Goal: Task Accomplishment & Management: Complete application form

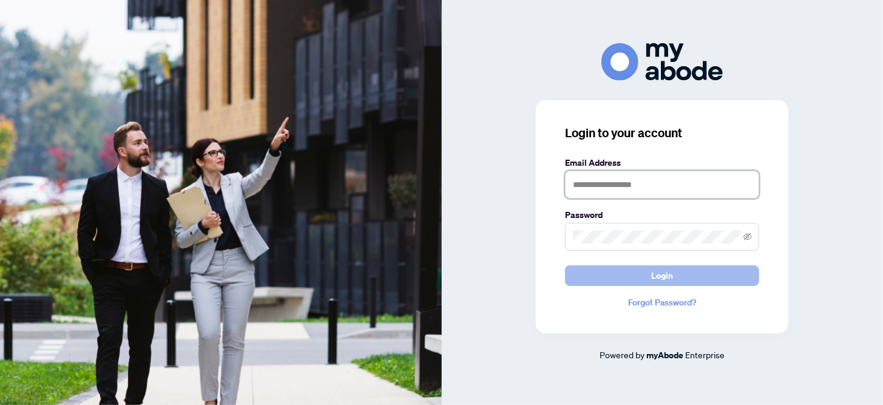
type input "**********"
click at [642, 273] on button "Login" at bounding box center [662, 275] width 194 height 21
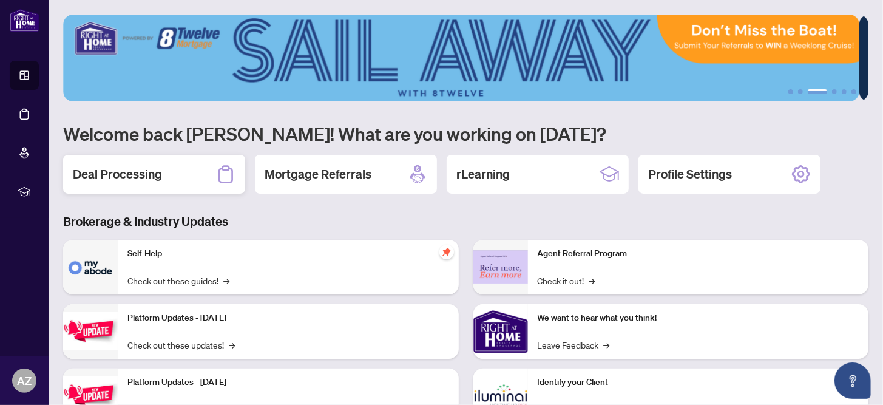
click at [124, 177] on h2 "Deal Processing" at bounding box center [117, 174] width 89 height 17
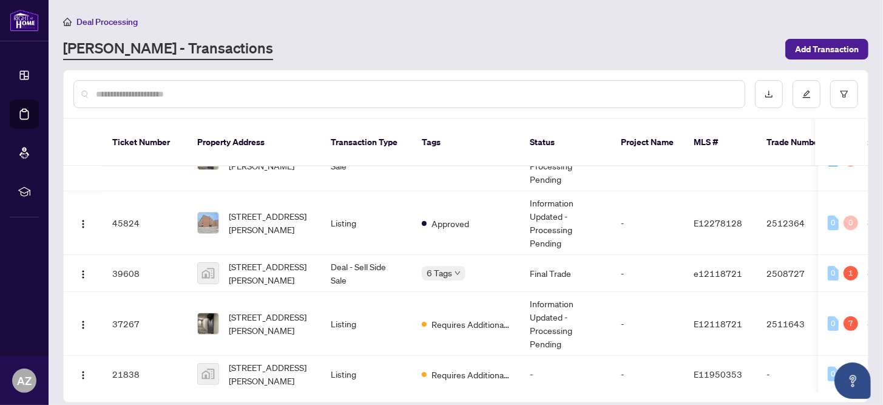
scroll to position [255, 0]
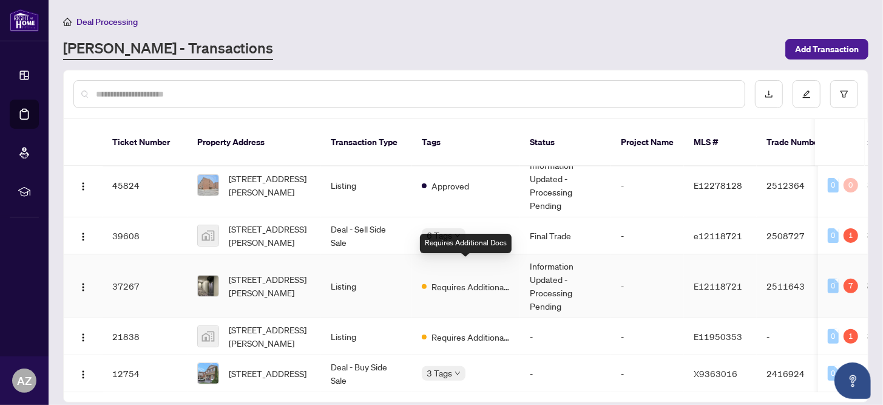
click at [500, 280] on span "Requires Additional Docs" at bounding box center [470, 286] width 79 height 13
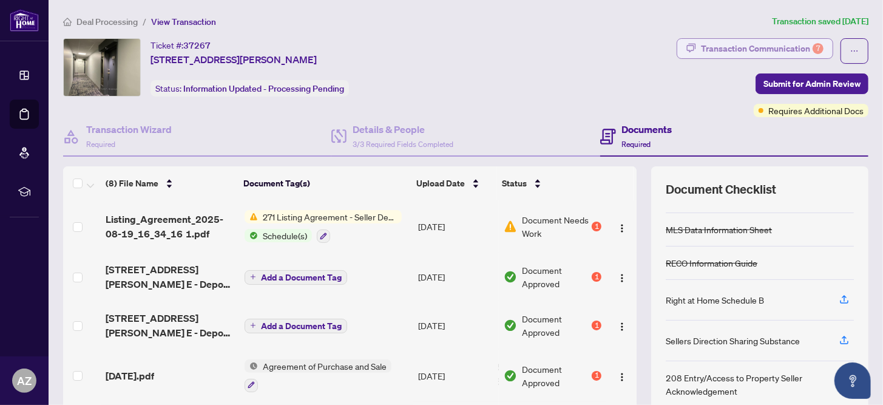
click at [735, 42] on div "Transaction Communication 7" at bounding box center [762, 48] width 123 height 19
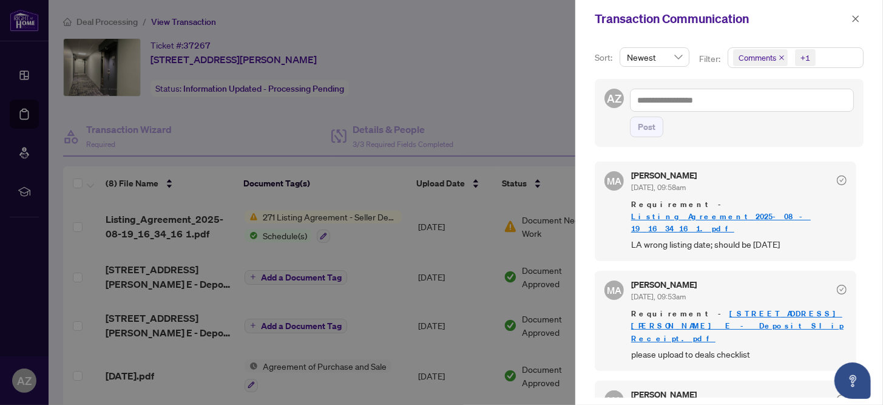
click at [23, 77] on div at bounding box center [441, 202] width 883 height 405
click at [28, 74] on div at bounding box center [441, 202] width 883 height 405
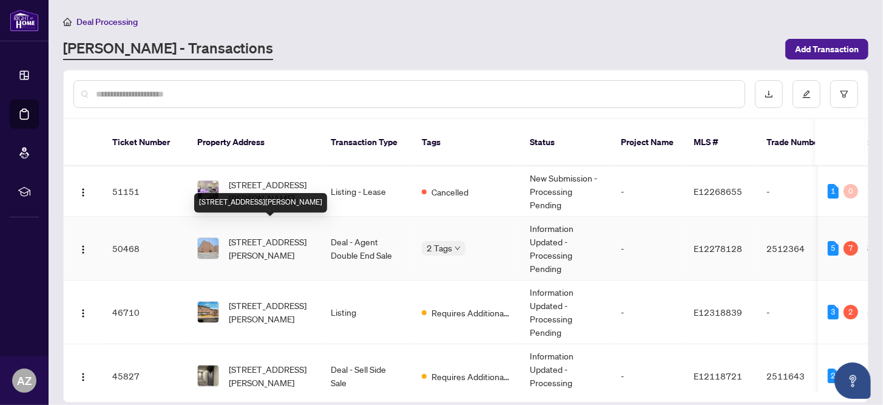
click at [268, 235] on span "305-4064 Lawrence Ave, Toronto, Ontario M1E 4V6, Canada" at bounding box center [270, 248] width 83 height 27
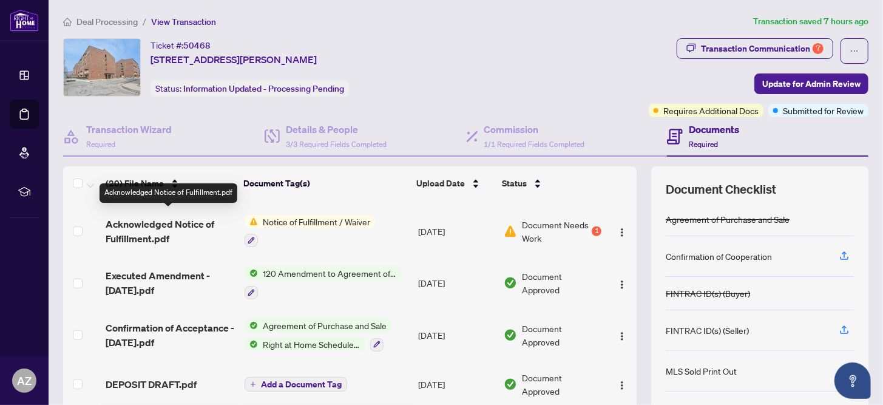
click at [171, 229] on span "Acknowledged Notice of Fulfillment.pdf" at bounding box center [170, 231] width 129 height 29
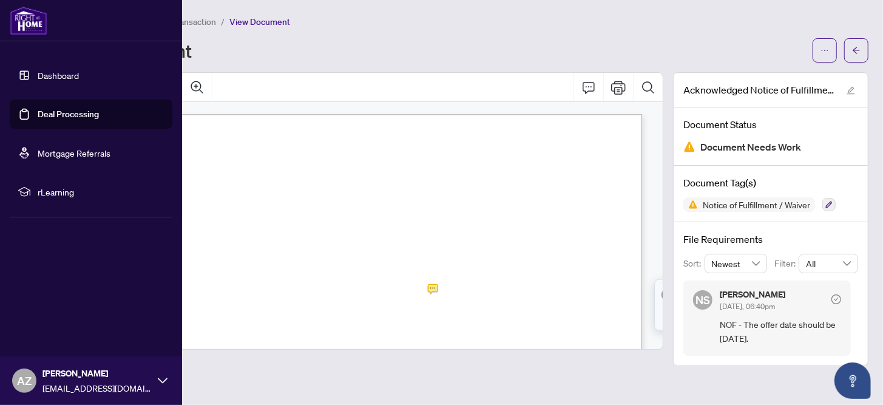
click at [73, 80] on link "Dashboard" at bounding box center [58, 75] width 41 height 11
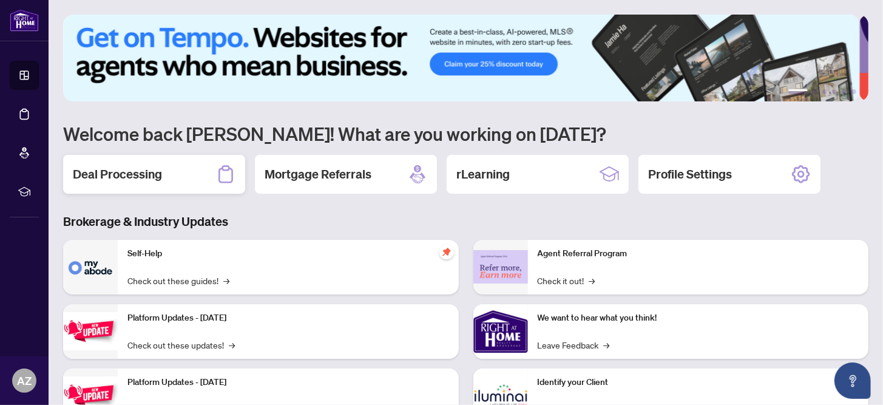
click at [225, 172] on icon at bounding box center [225, 173] width 19 height 19
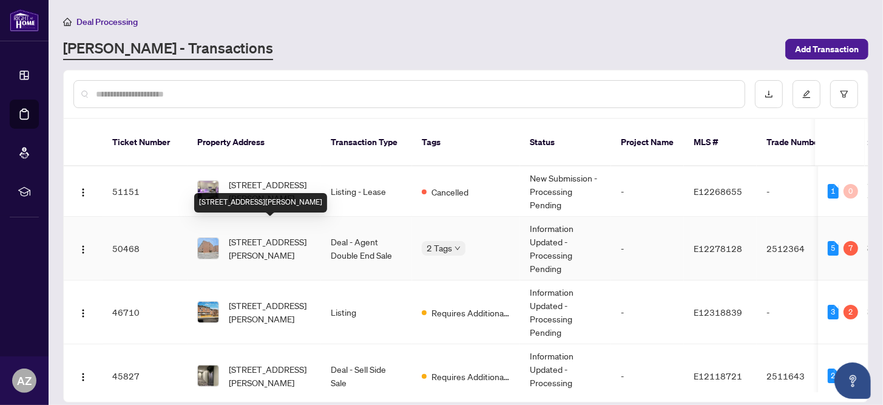
click at [275, 235] on span "305-4064 Lawrence Ave, Toronto, Ontario M1E 4V6, Canada" at bounding box center [270, 248] width 83 height 27
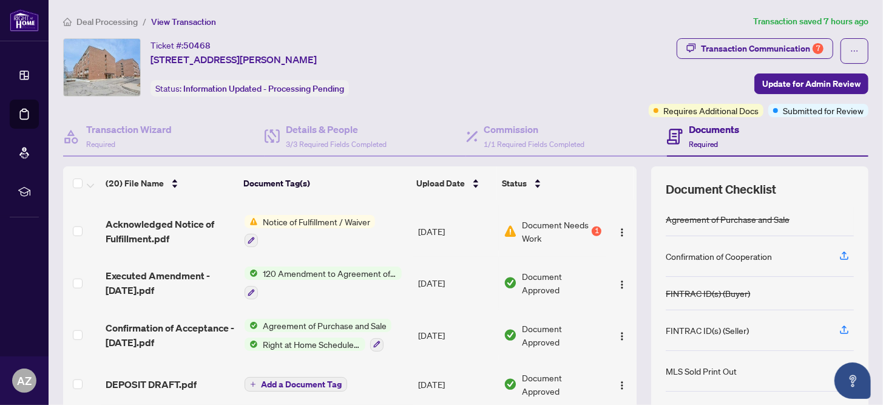
scroll to position [101, 0]
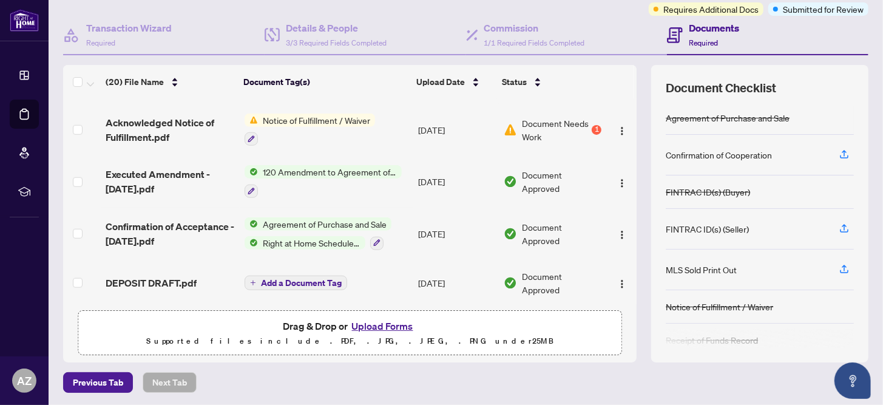
click at [381, 323] on button "Upload Forms" at bounding box center [382, 326] width 69 height 16
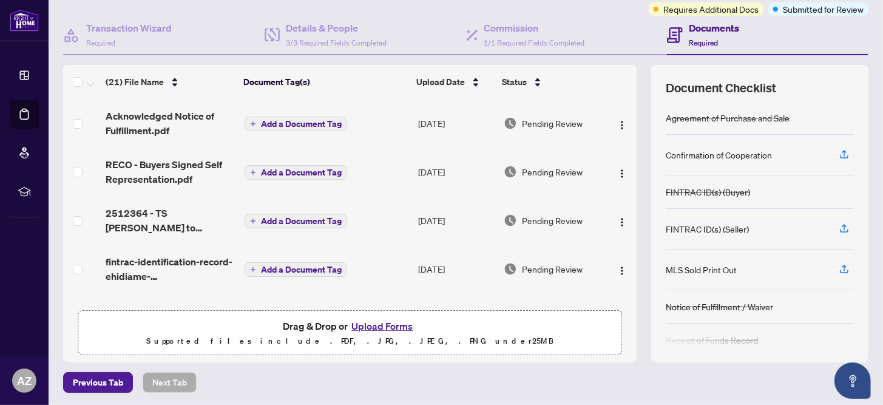
scroll to position [0, 0]
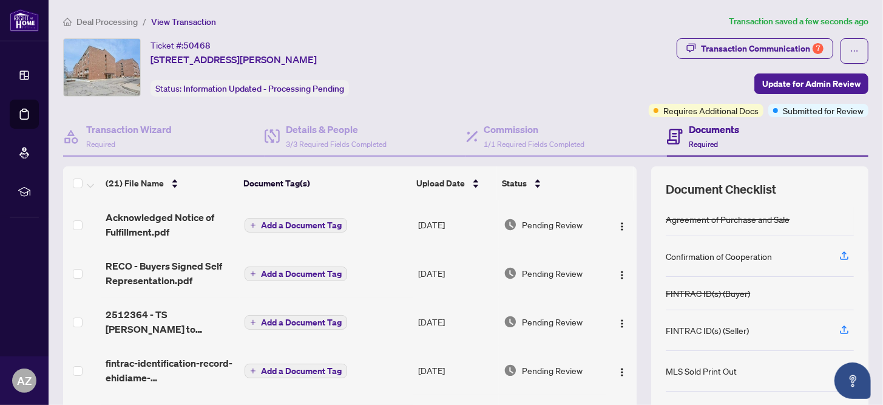
click at [301, 224] on span "Add a Document Tag" at bounding box center [301, 225] width 81 height 8
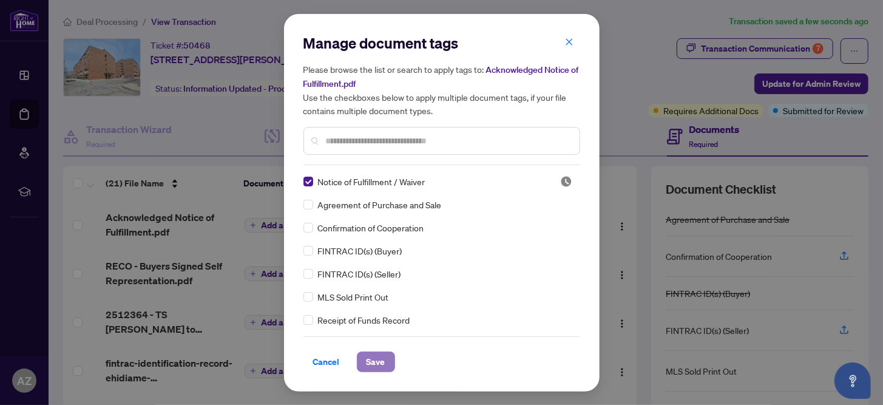
click at [375, 366] on span "Save" at bounding box center [375, 361] width 19 height 19
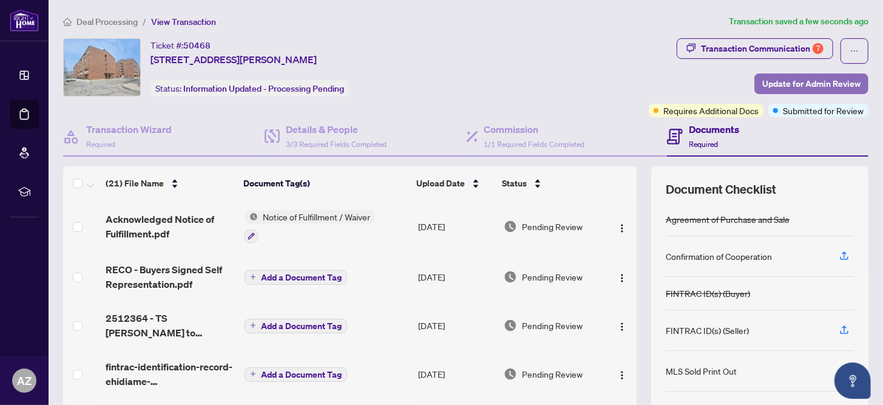
click at [779, 85] on span "Update for Admin Review" at bounding box center [811, 83] width 98 height 19
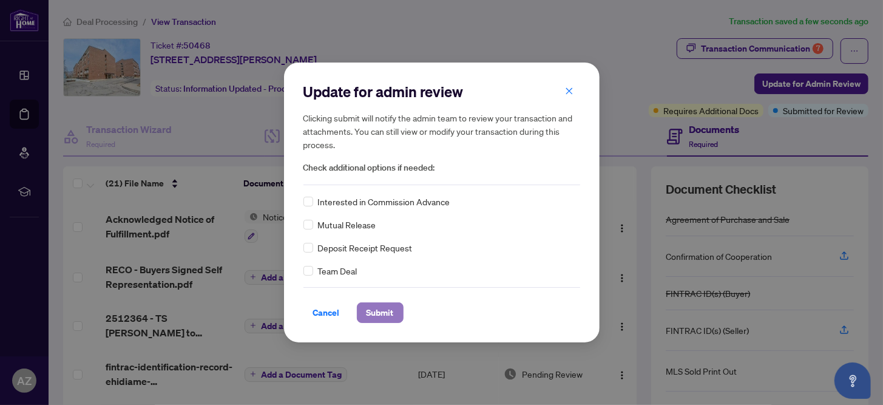
click at [371, 318] on span "Submit" at bounding box center [379, 312] width 27 height 19
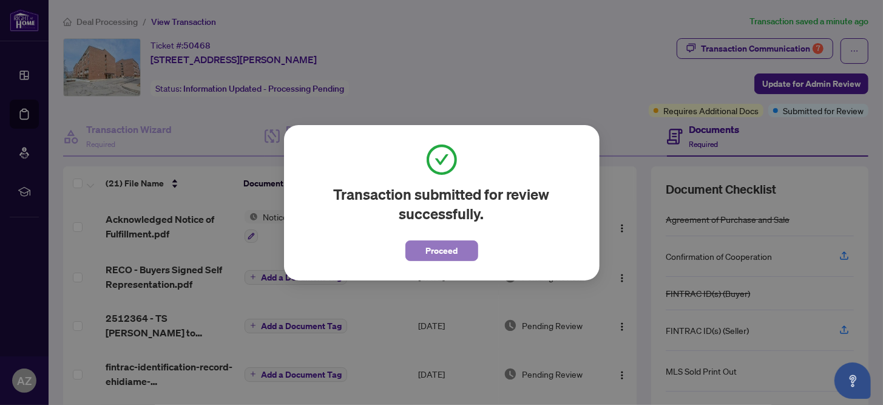
click at [436, 254] on span "Proceed" at bounding box center [441, 250] width 32 height 19
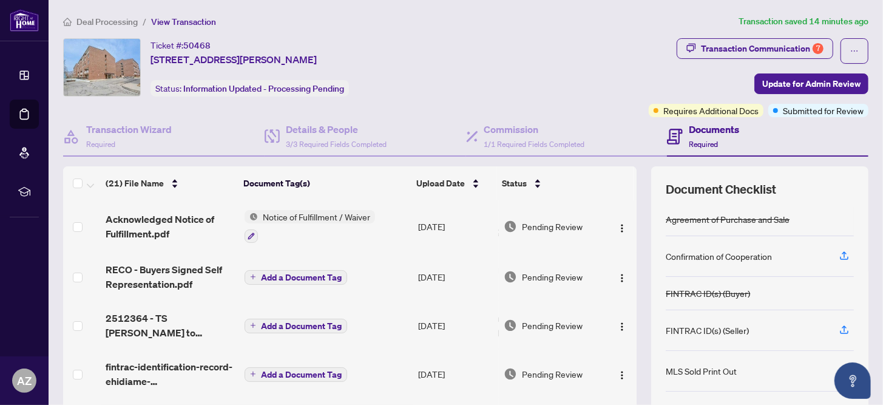
click at [703, 130] on h4 "Documents" at bounding box center [714, 129] width 50 height 15
click at [696, 127] on h4 "Documents" at bounding box center [714, 129] width 50 height 15
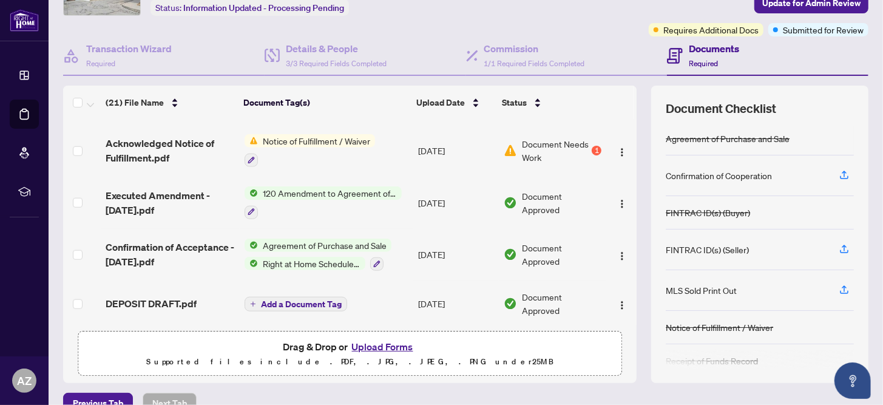
scroll to position [101, 0]
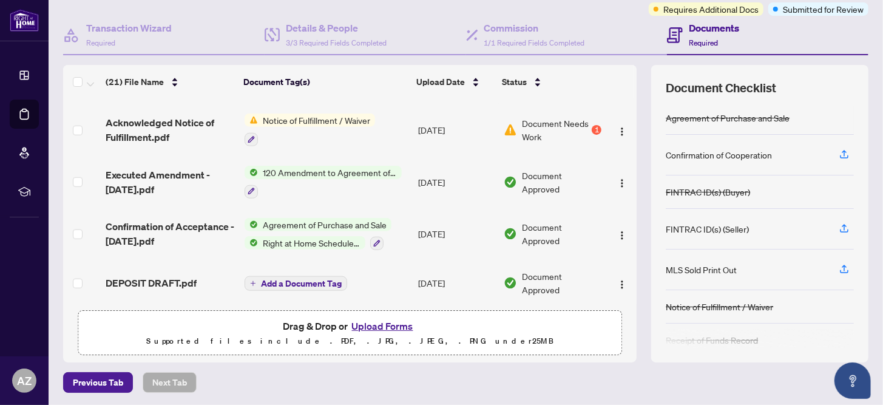
click at [375, 324] on button "Upload Forms" at bounding box center [382, 326] width 69 height 16
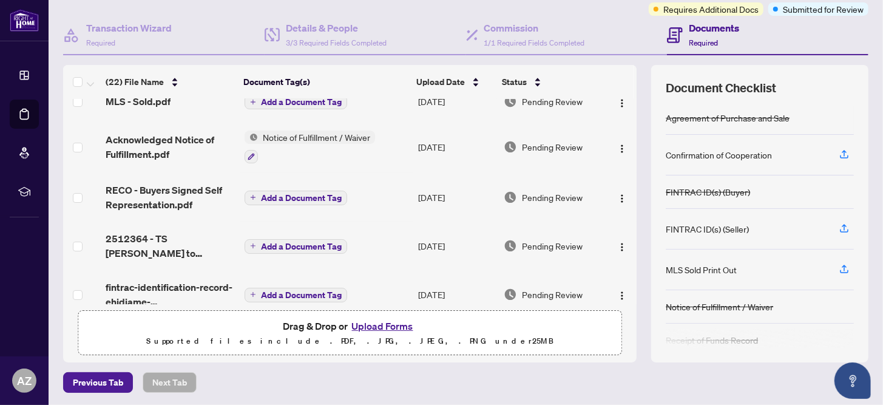
scroll to position [0, 0]
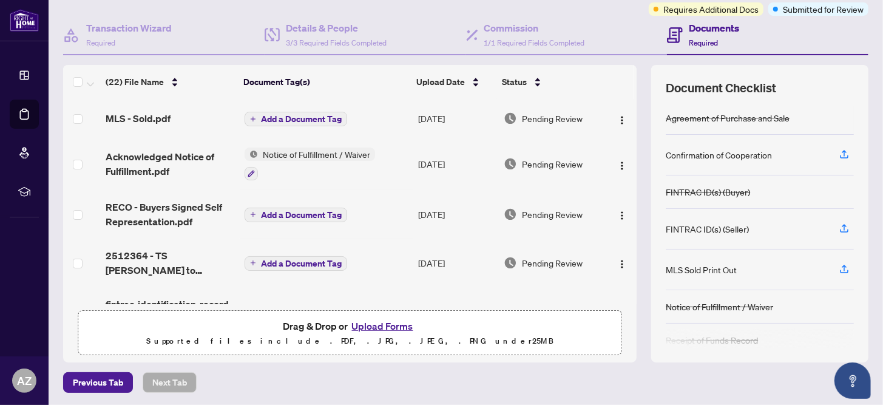
click at [303, 118] on span "Add a Document Tag" at bounding box center [301, 119] width 81 height 8
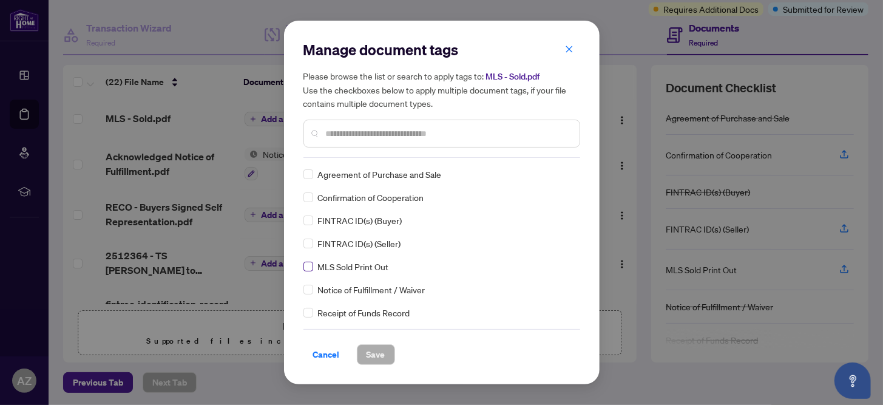
click at [307, 271] on label at bounding box center [308, 266] width 10 height 13
click at [380, 353] on span "Save" at bounding box center [375, 354] width 19 height 19
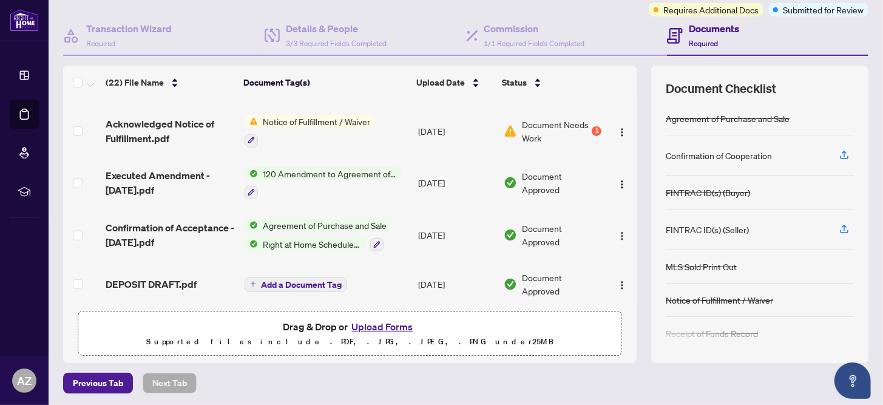
scroll to position [101, 0]
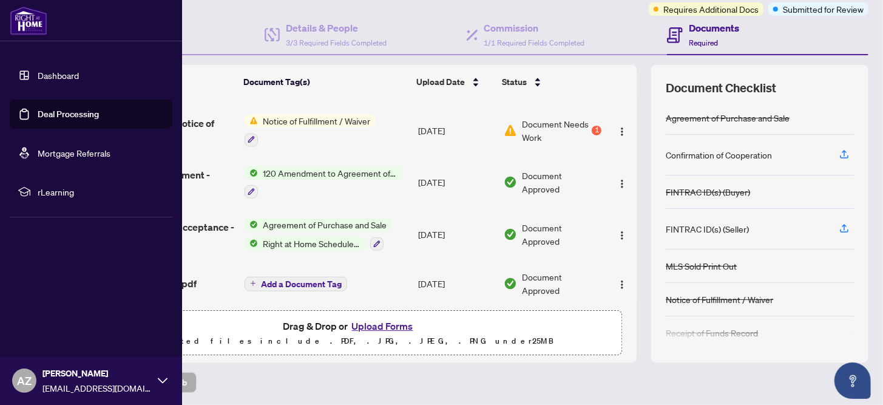
click at [53, 76] on link "Dashboard" at bounding box center [58, 75] width 41 height 11
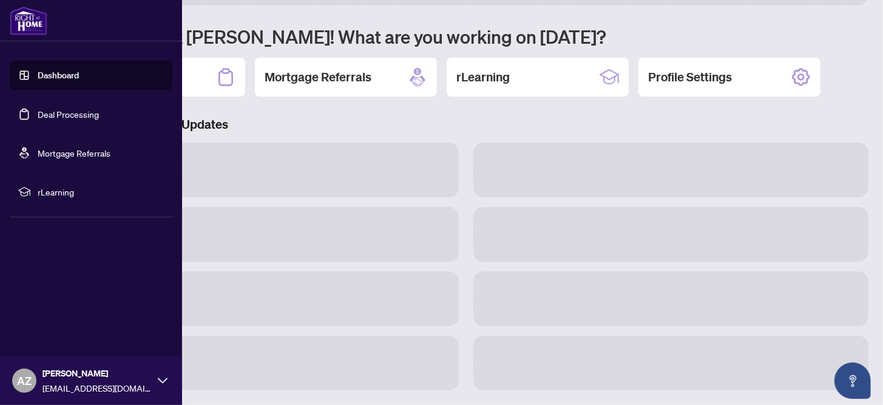
scroll to position [95, 0]
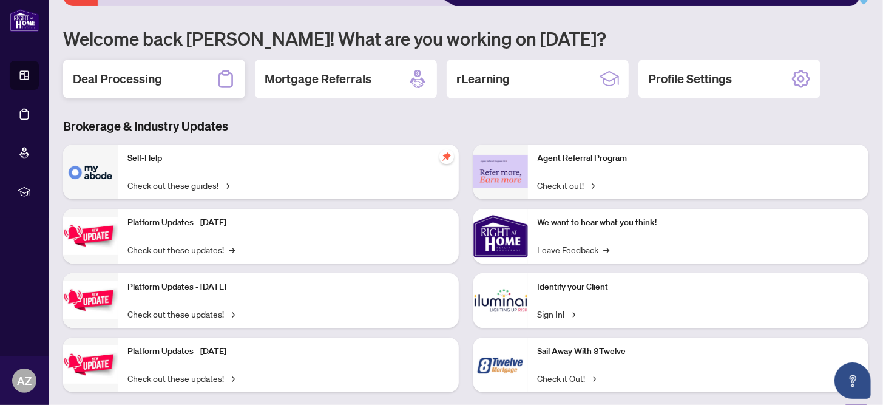
click at [138, 76] on h2 "Deal Processing" at bounding box center [117, 78] width 89 height 17
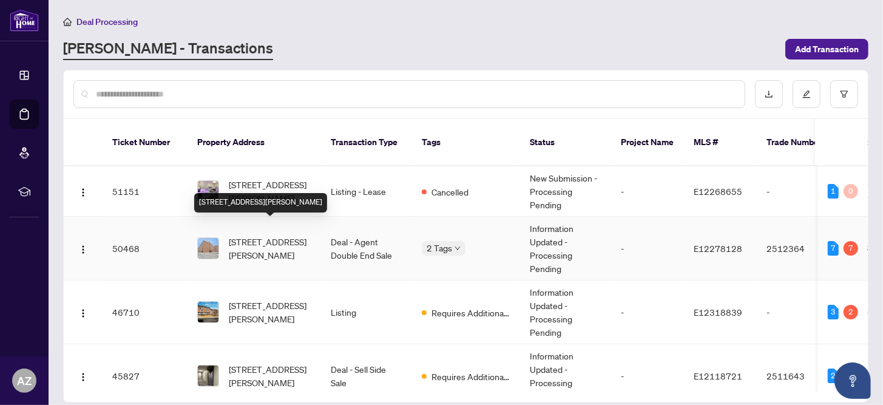
click at [285, 237] on span "305-4064 Lawrence Ave, Toronto, Ontario M1E 4V6, Canada" at bounding box center [270, 248] width 83 height 27
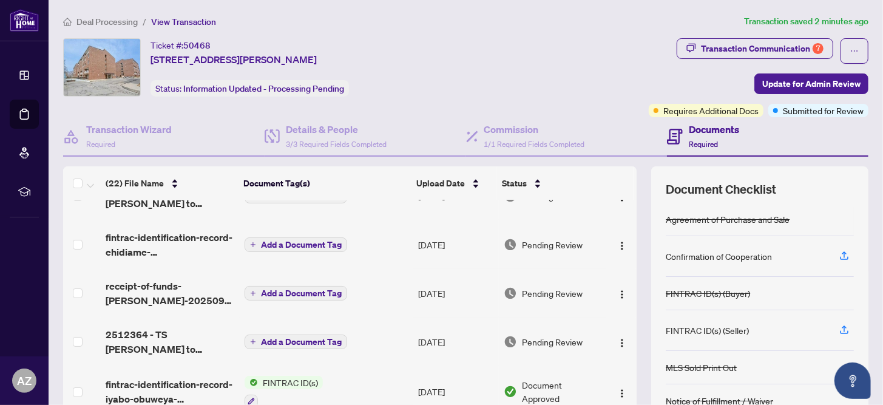
scroll to position [182, 0]
click at [300, 241] on span "Add a Document Tag" at bounding box center [301, 244] width 81 height 8
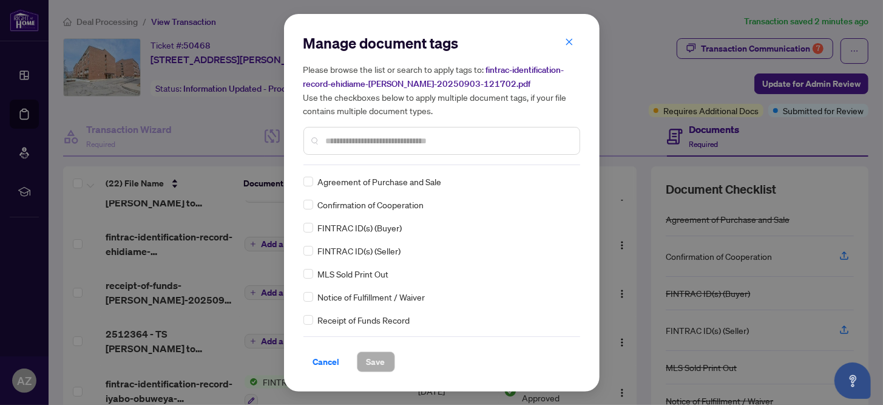
click at [346, 251] on span "FINTRAC ID(s) (Seller)" at bounding box center [359, 250] width 83 height 13
click at [376, 357] on span "Save" at bounding box center [375, 361] width 19 height 19
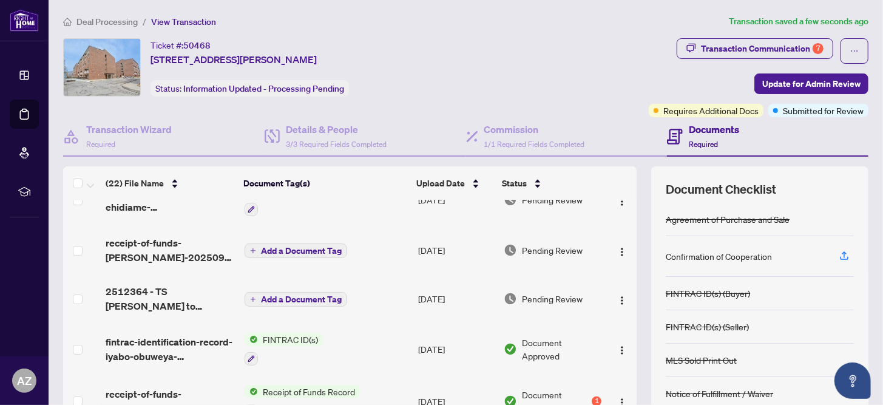
scroll to position [242, 0]
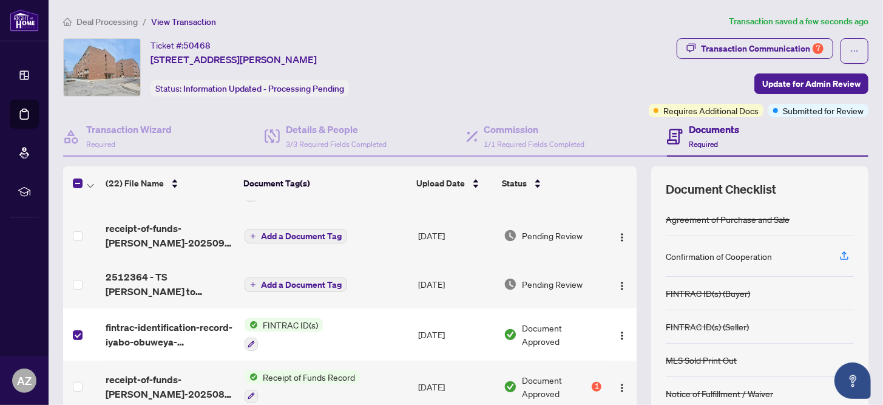
click at [299, 323] on span "FINTRAC ID(s)" at bounding box center [290, 324] width 65 height 13
click at [378, 309] on td "FINTRAC ID(s)" at bounding box center [327, 334] width 174 height 52
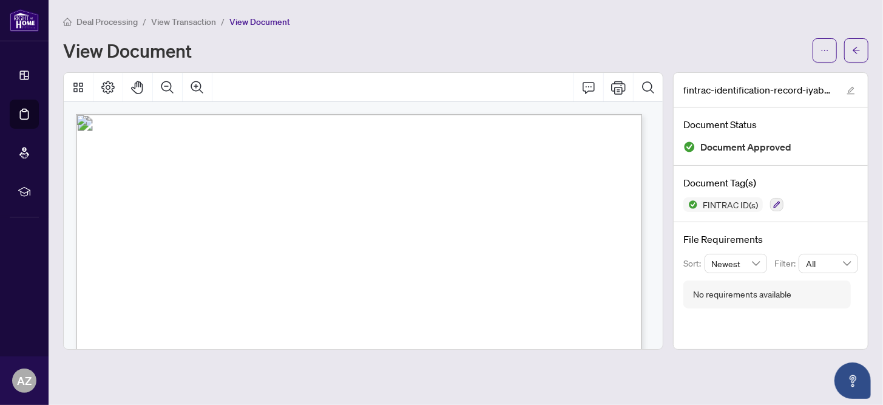
click at [191, 22] on span "View Transaction" at bounding box center [183, 21] width 65 height 11
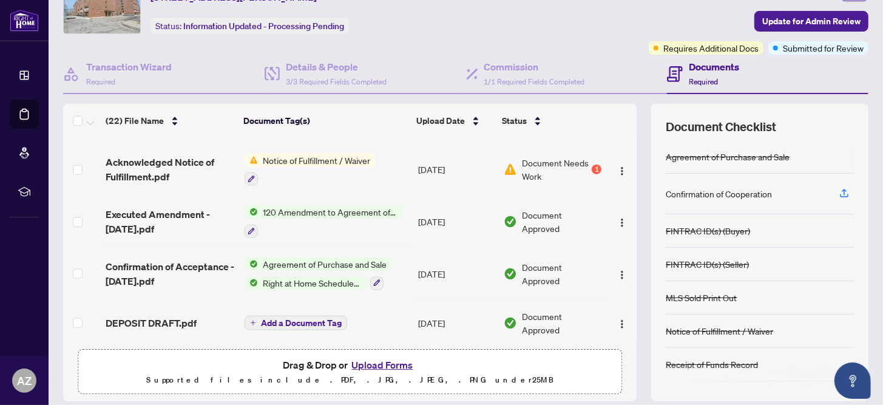
scroll to position [101, 0]
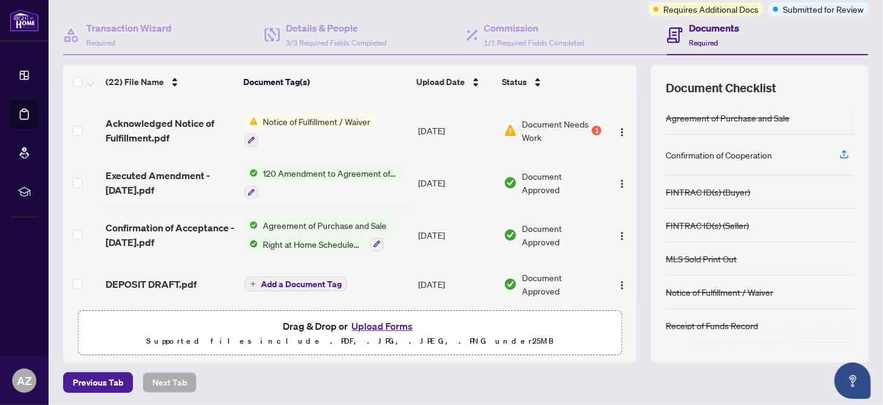
click at [379, 326] on button "Upload Forms" at bounding box center [382, 326] width 69 height 16
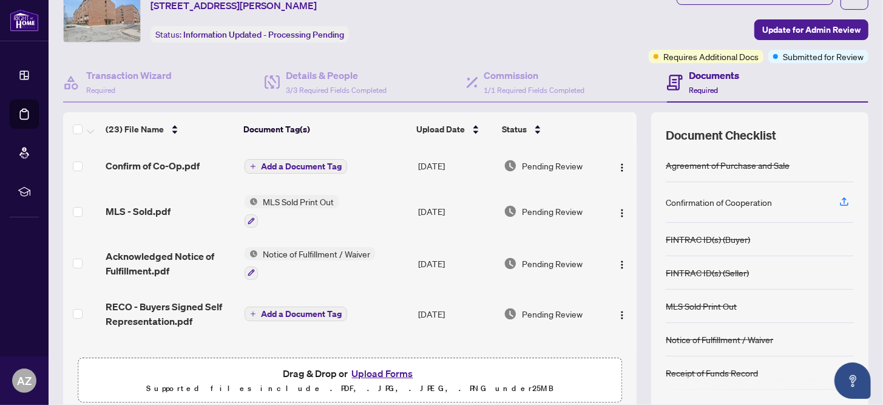
scroll to position [0, 0]
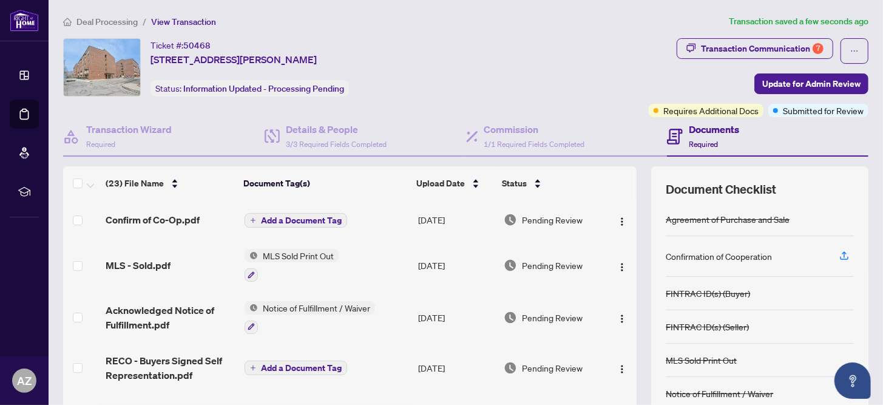
click at [293, 218] on span "Add a Document Tag" at bounding box center [301, 220] width 81 height 8
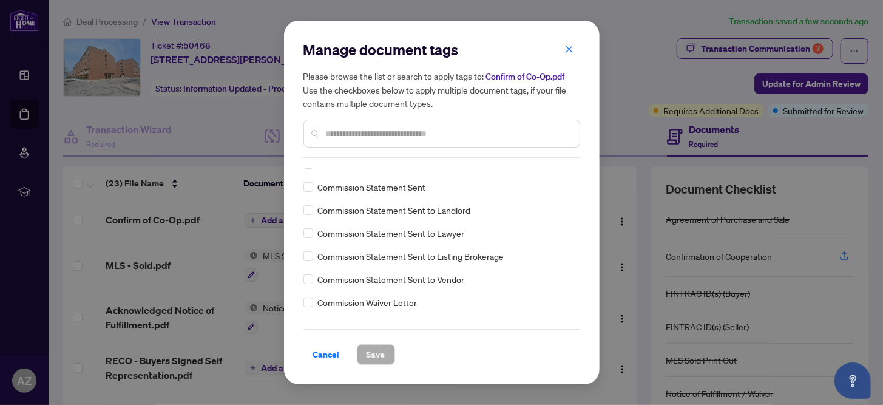
scroll to position [789, 0]
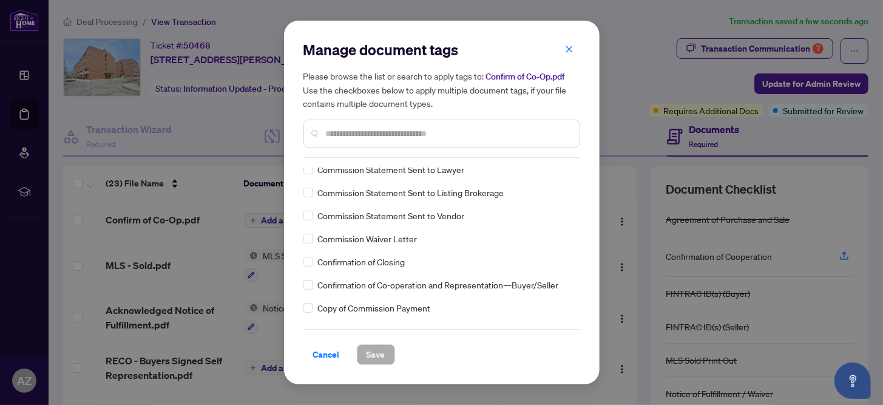
click at [419, 288] on span "Confirmation of Co-operation and Representation—Buyer/Seller" at bounding box center [438, 284] width 241 height 13
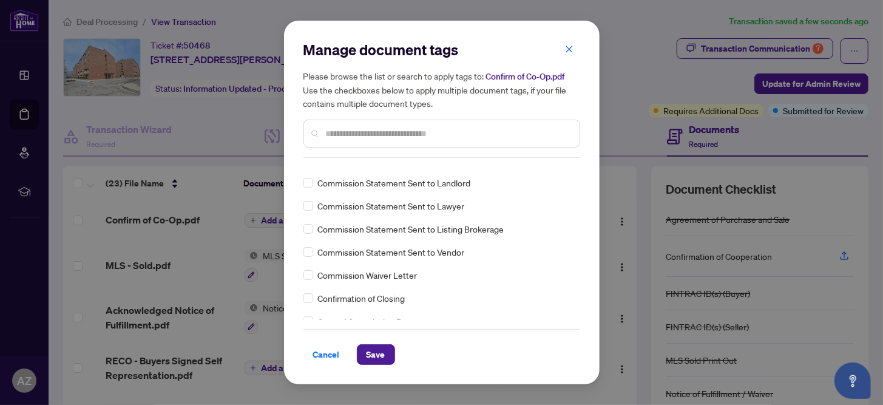
scroll to position [0, 0]
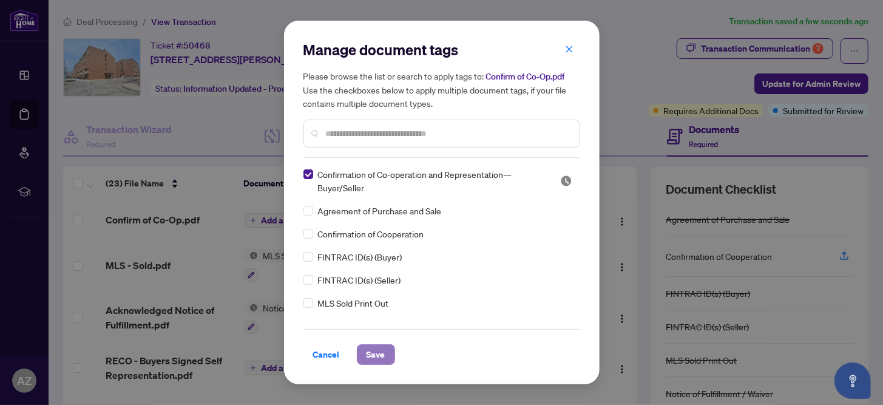
click at [382, 353] on span "Save" at bounding box center [375, 354] width 19 height 19
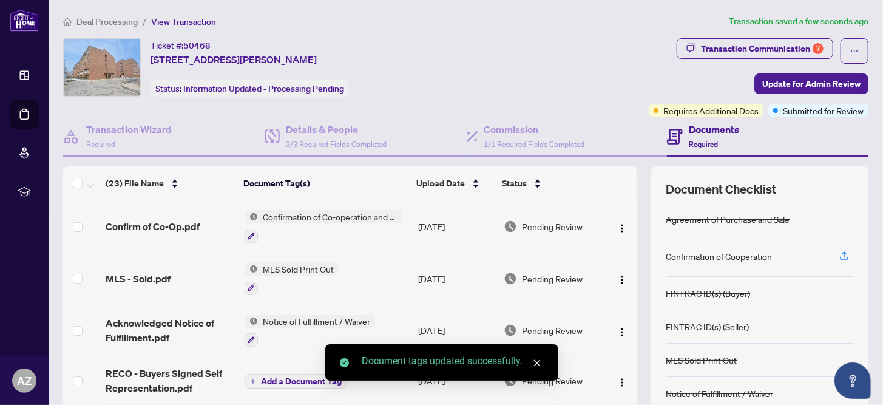
click at [277, 317] on span "Notice of Fulfillment / Waiver" at bounding box center [316, 320] width 117 height 13
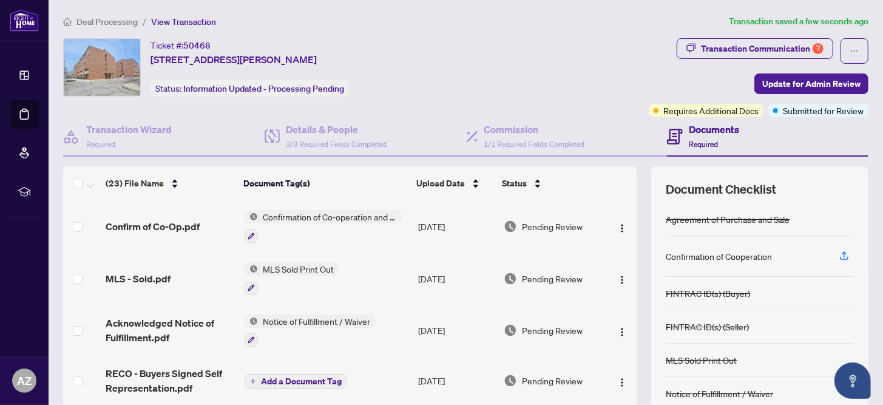
click at [307, 214] on span "Confirmation of Co-operation and Representation—Buyer/Seller" at bounding box center [330, 216] width 144 height 13
drag, startPoint x: 316, startPoint y: 215, endPoint x: 272, endPoint y: 187, distance: 52.3
click at [272, 187] on th "Document Tag(s)" at bounding box center [324, 183] width 173 height 34
click at [278, 217] on span "Confirmation of Co-operation and Representation—Buyer/Seller" at bounding box center [330, 216] width 144 height 13
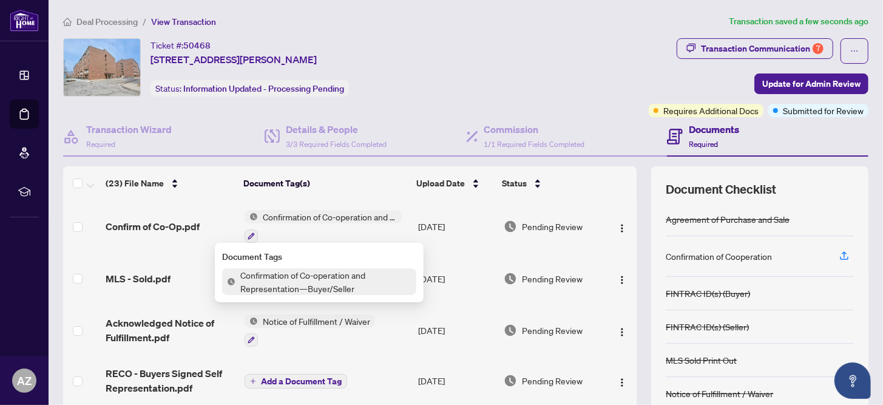
click at [248, 214] on img at bounding box center [250, 216] width 13 height 13
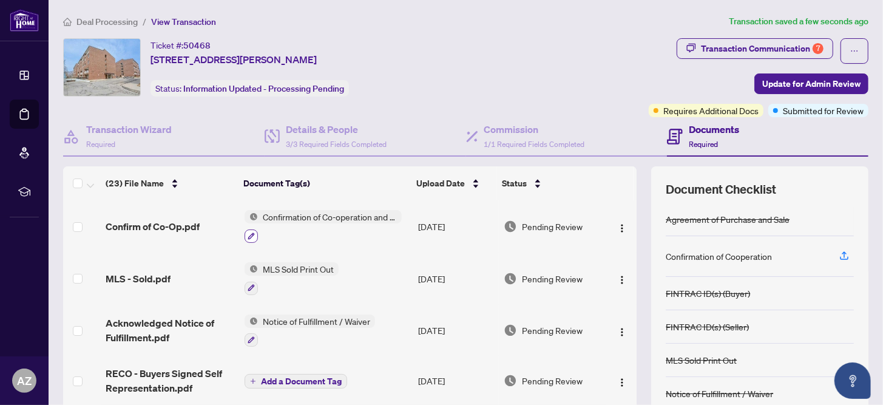
click at [249, 235] on icon "button" at bounding box center [251, 235] width 7 height 7
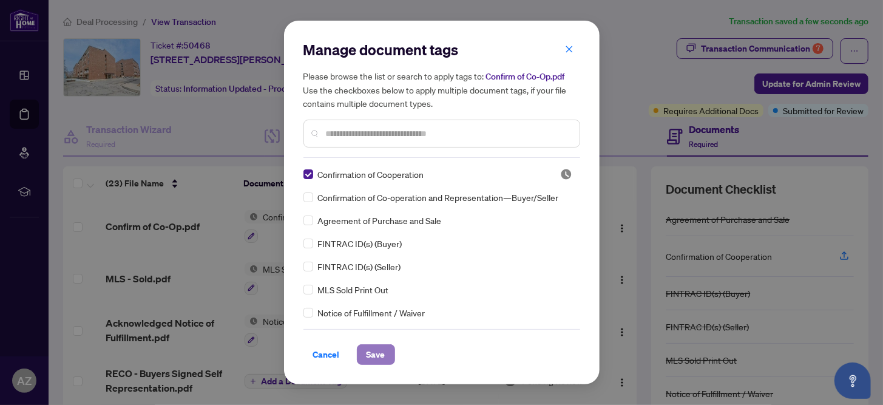
click at [370, 357] on span "Save" at bounding box center [375, 354] width 19 height 19
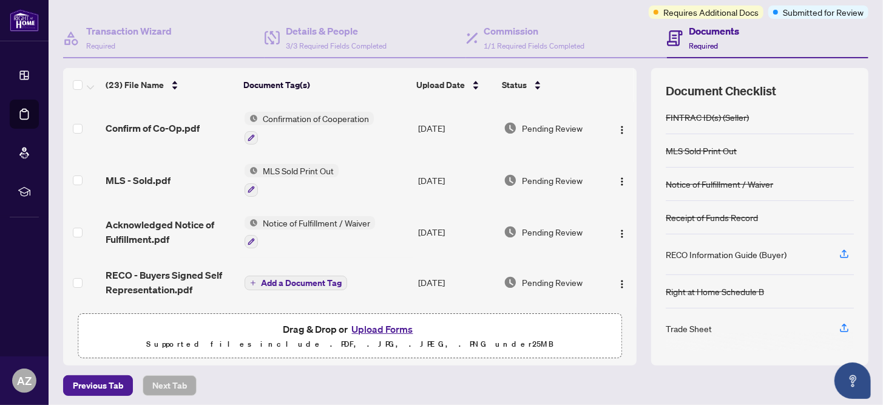
scroll to position [101, 0]
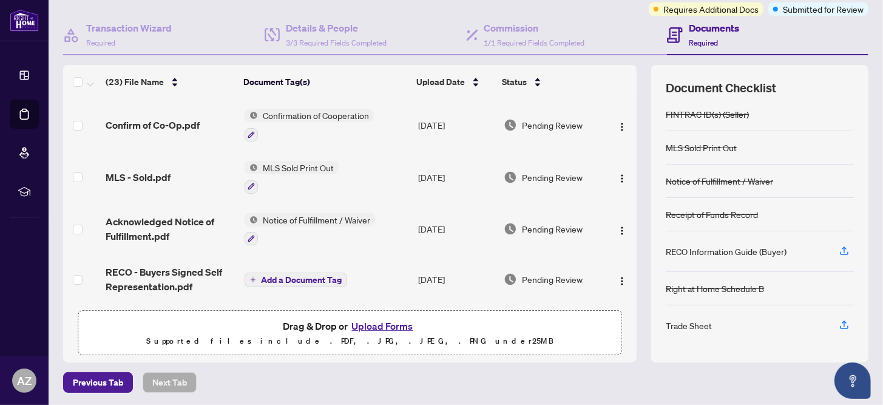
click at [285, 278] on span "Add a Document Tag" at bounding box center [301, 279] width 81 height 8
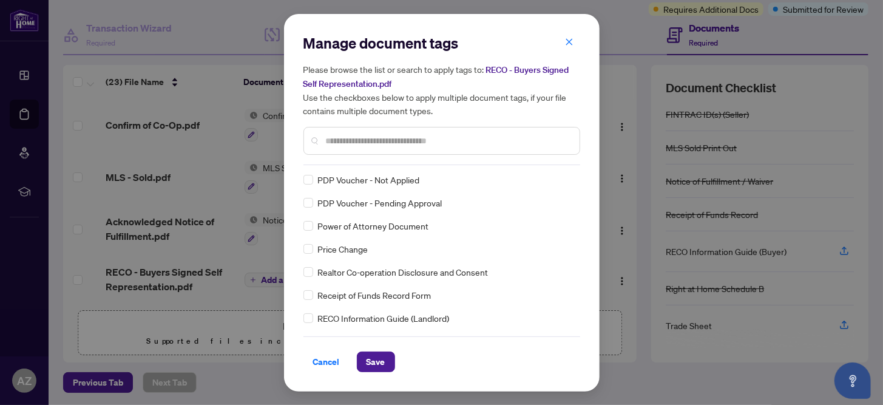
scroll to position [0, 0]
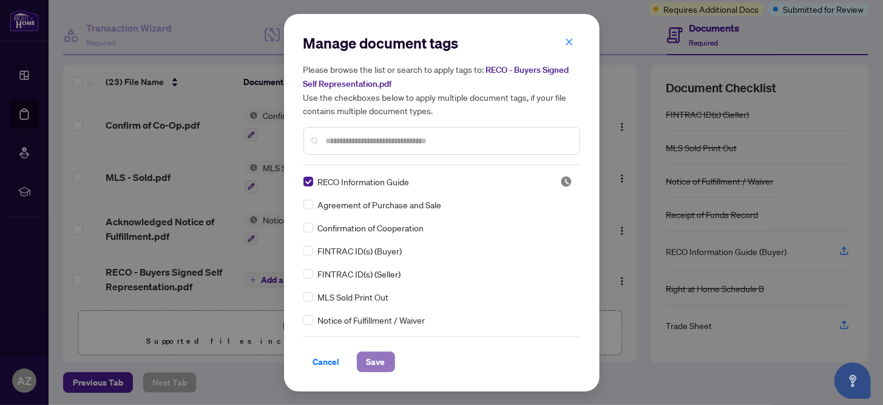
click at [373, 360] on span "Save" at bounding box center [375, 361] width 19 height 19
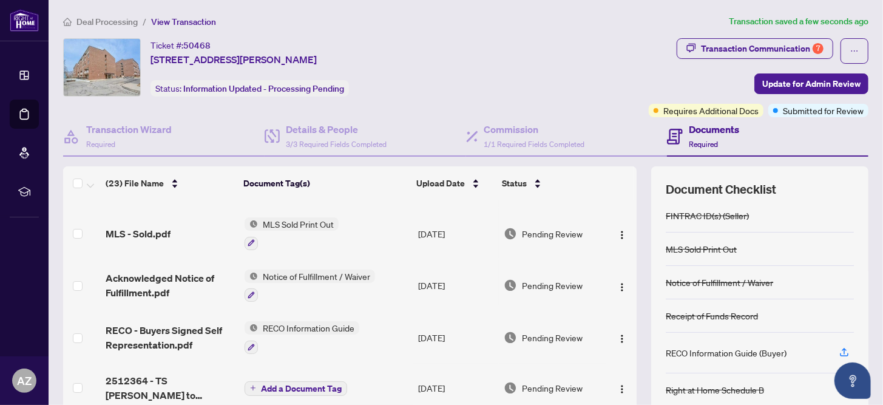
scroll to position [121, 0]
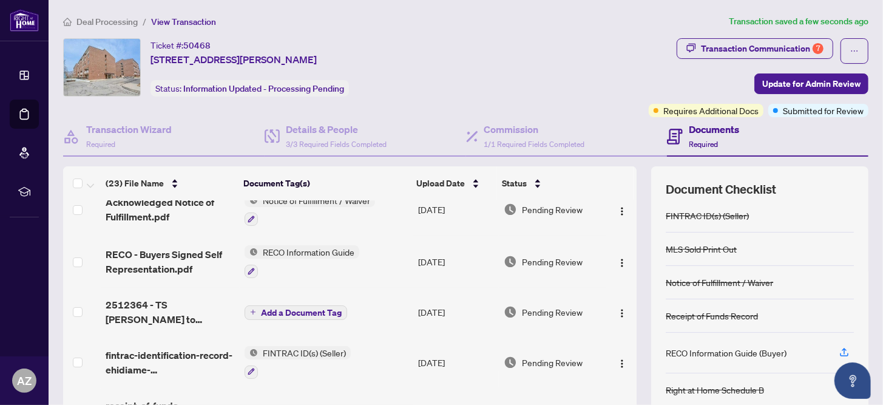
click at [279, 251] on span "RECO Information Guide" at bounding box center [308, 251] width 101 height 13
click at [250, 268] on icon "button" at bounding box center [251, 271] width 7 height 7
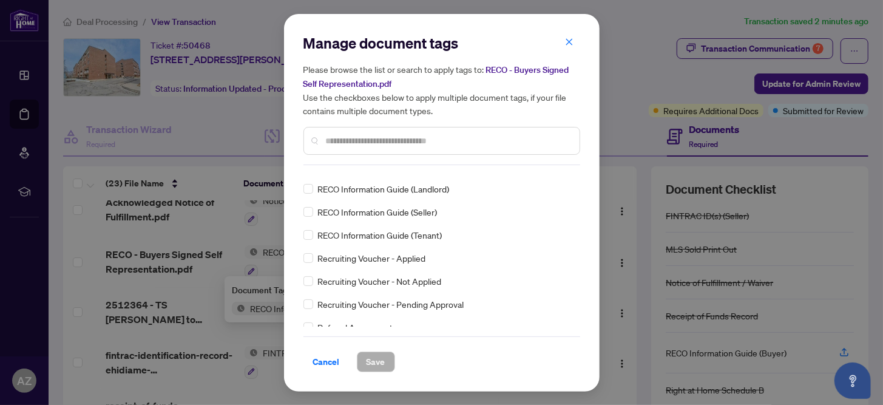
scroll to position [2305, 0]
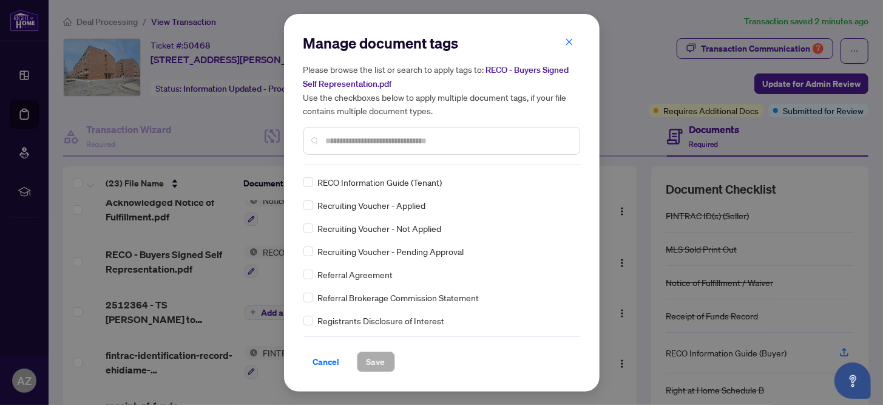
click at [834, 349] on div "Manage document tags Please browse the list or search to apply tags to: RECO - …" at bounding box center [441, 202] width 883 height 405
click at [613, 337] on div "Manage document tags Please browse the list or search to apply tags to: RECO - …" at bounding box center [441, 202] width 883 height 405
click at [570, 42] on icon "close" at bounding box center [569, 42] width 8 height 8
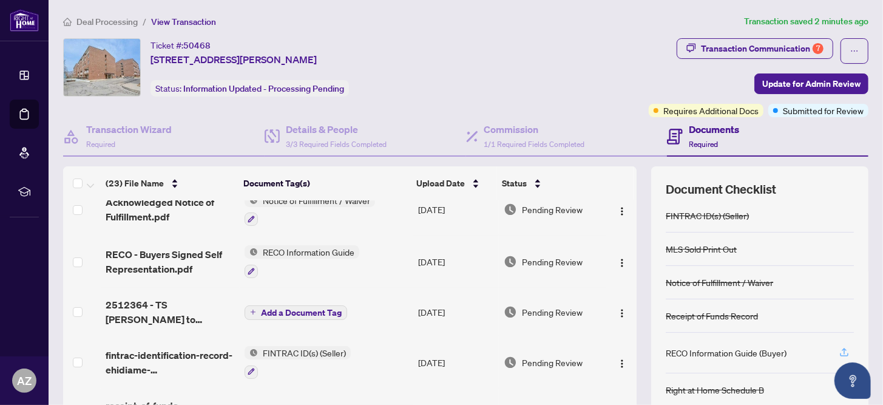
click at [838, 348] on icon "button" at bounding box center [843, 351] width 11 height 11
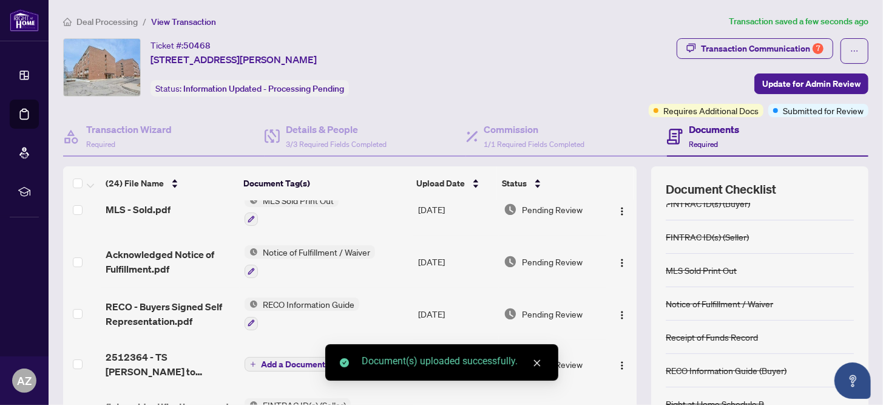
scroll to position [96, 0]
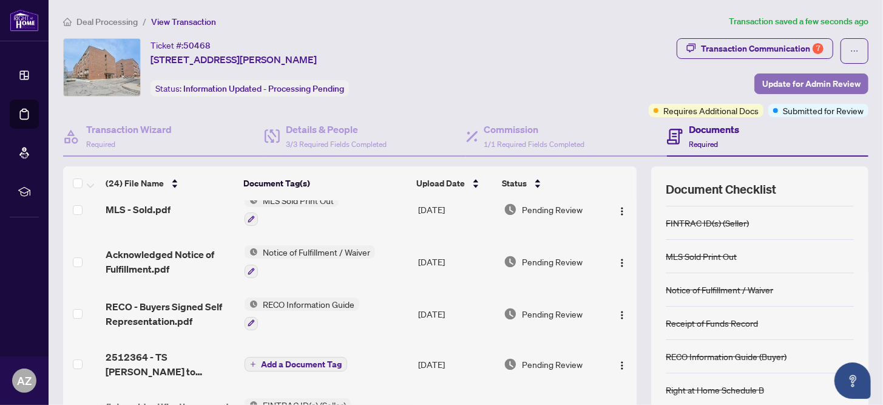
click at [806, 82] on span "Update for Admin Review" at bounding box center [811, 83] width 98 height 19
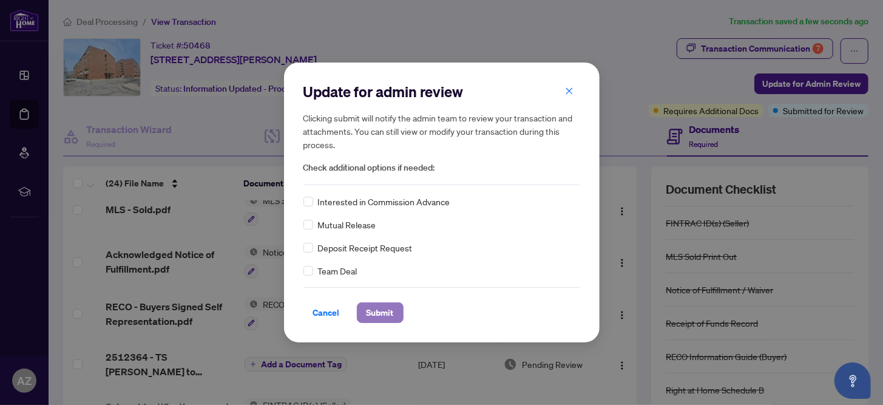
click at [382, 315] on span "Submit" at bounding box center [379, 312] width 27 height 19
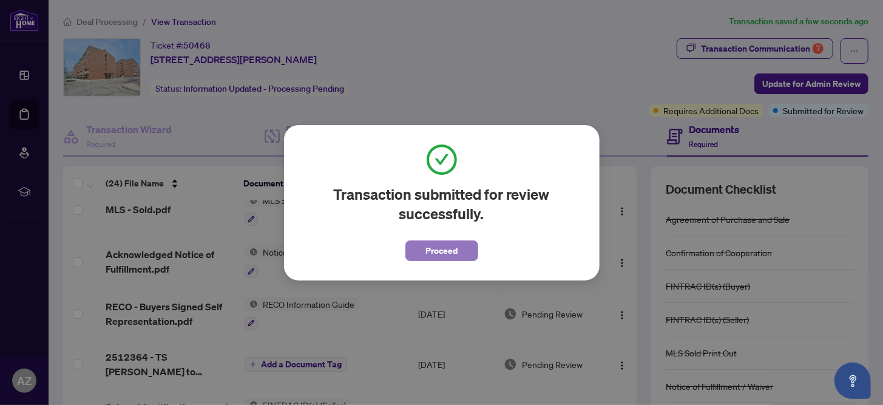
click at [453, 246] on span "Proceed" at bounding box center [441, 250] width 32 height 19
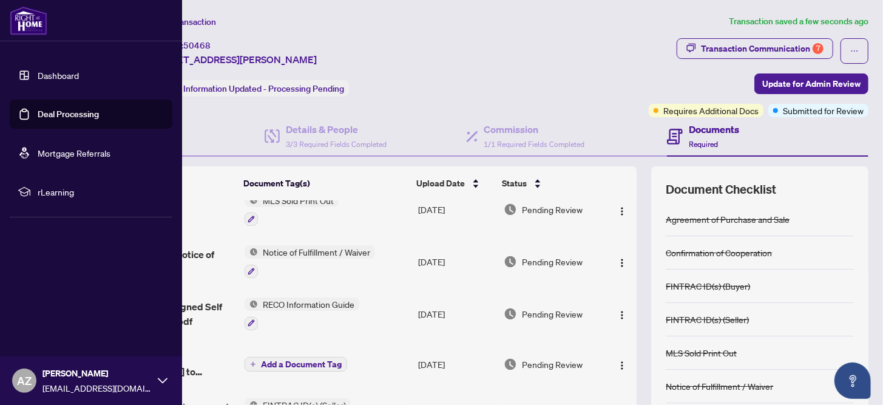
click at [67, 75] on link "Dashboard" at bounding box center [58, 75] width 41 height 11
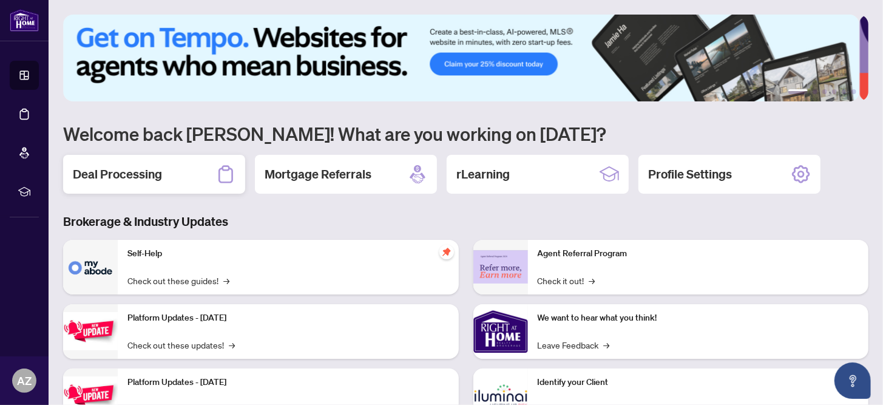
click at [136, 171] on h2 "Deal Processing" at bounding box center [117, 174] width 89 height 17
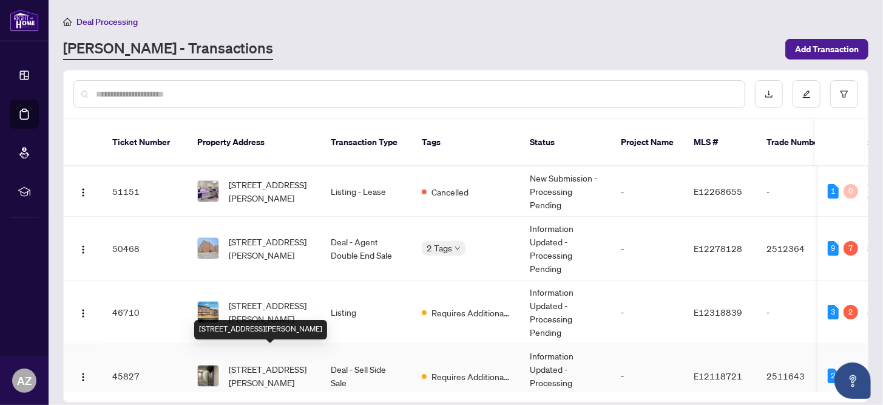
click at [247, 363] on span "604-4062 Lawrence Ave, Toronto, Ontario M1E 4V5, Canada" at bounding box center [270, 375] width 83 height 27
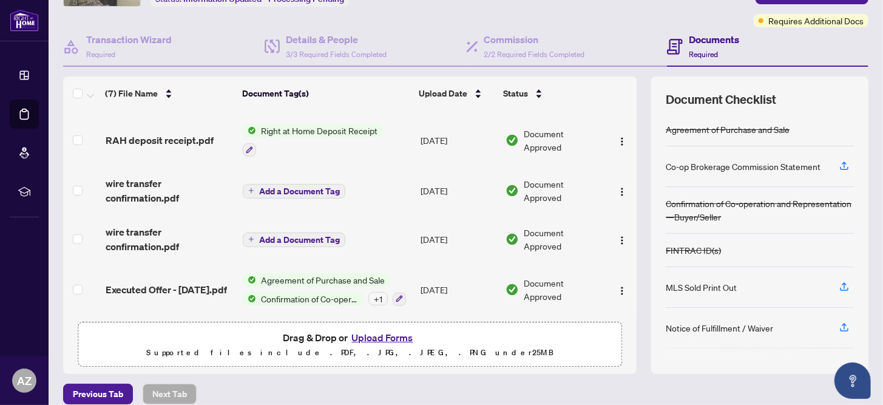
scroll to position [101, 0]
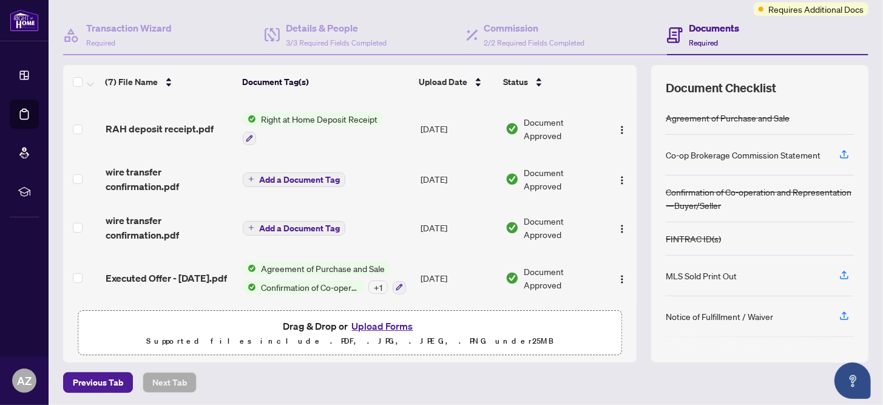
click at [377, 324] on button "Upload Forms" at bounding box center [382, 326] width 69 height 16
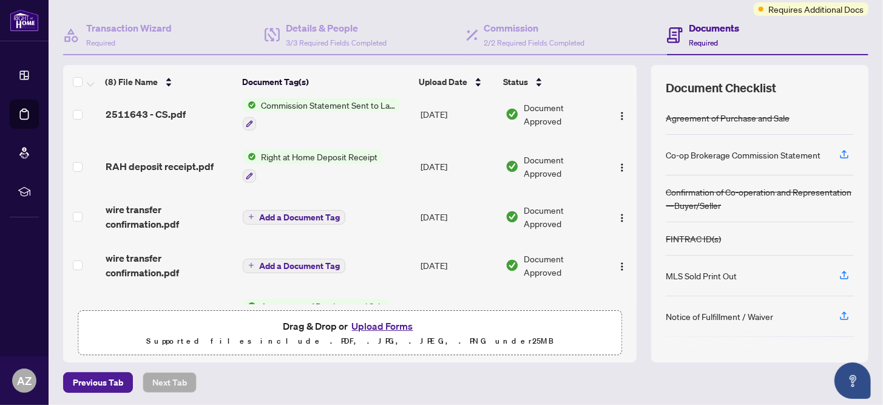
scroll to position [0, 0]
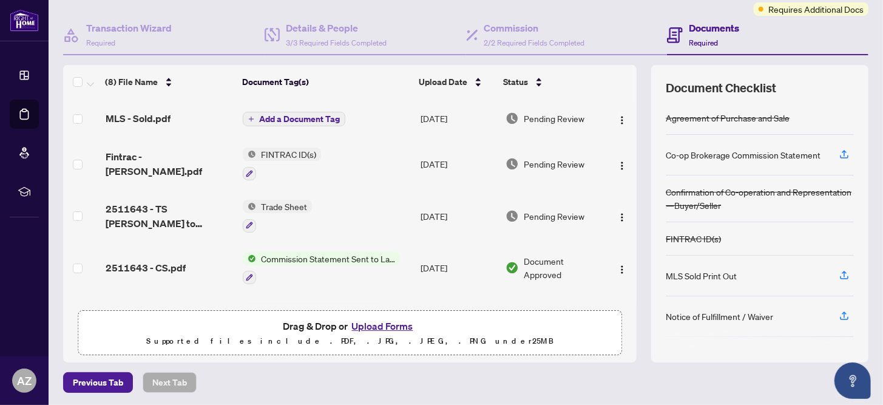
click at [299, 117] on span "Add a Document Tag" at bounding box center [299, 119] width 81 height 8
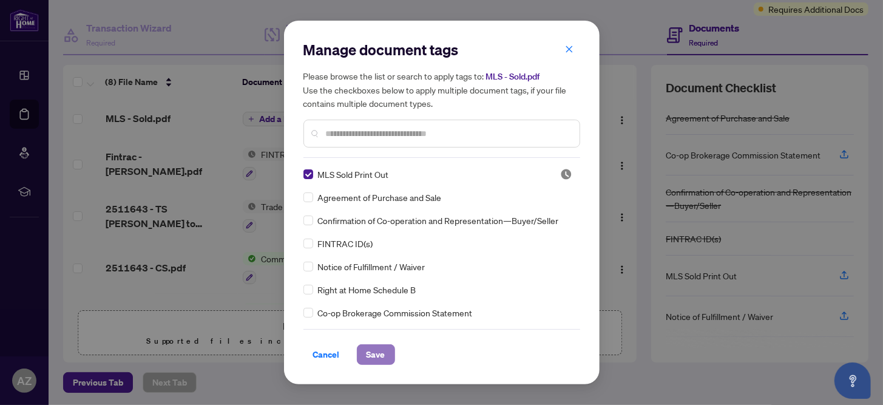
click at [376, 353] on span "Save" at bounding box center [375, 354] width 19 height 19
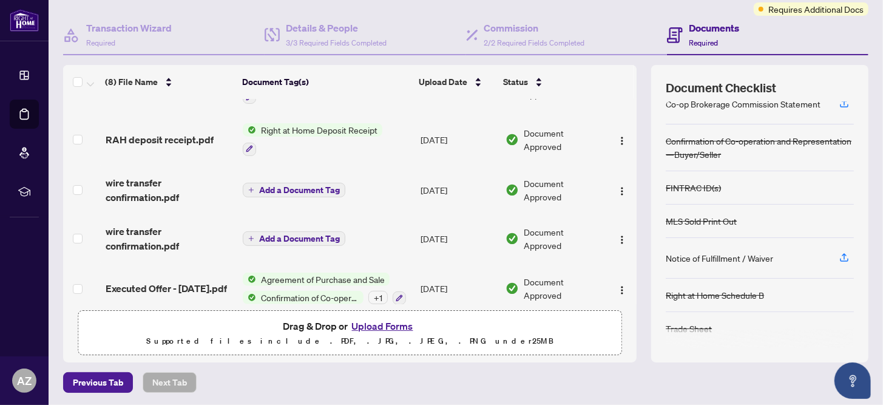
scroll to position [204, 0]
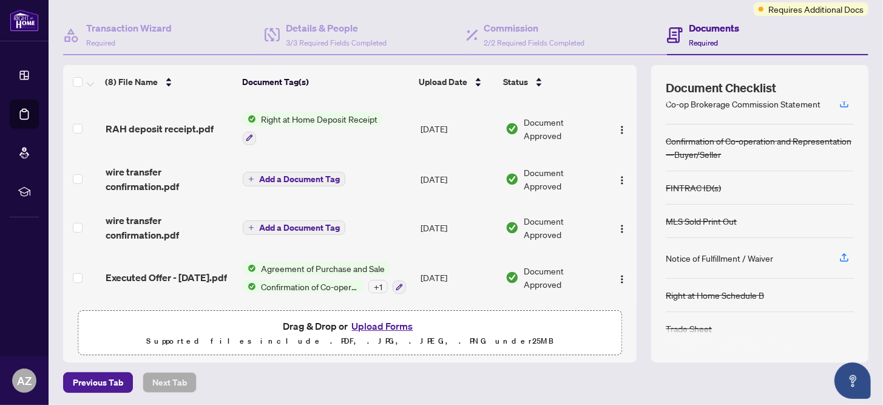
click at [367, 325] on button "Upload Forms" at bounding box center [382, 326] width 69 height 16
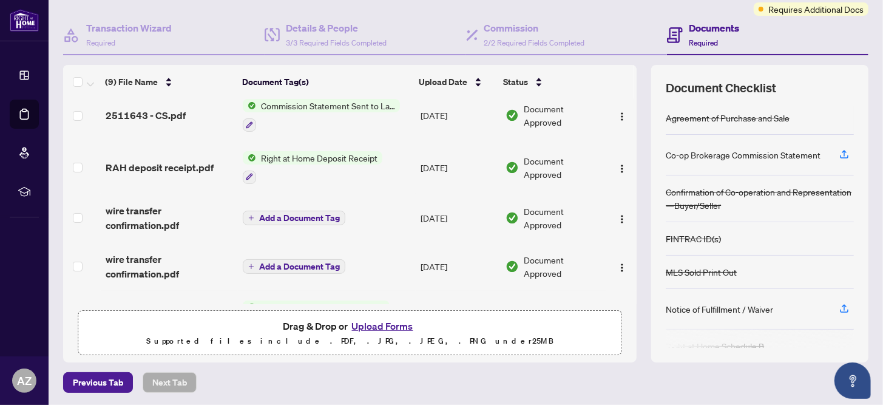
scroll to position [0, 0]
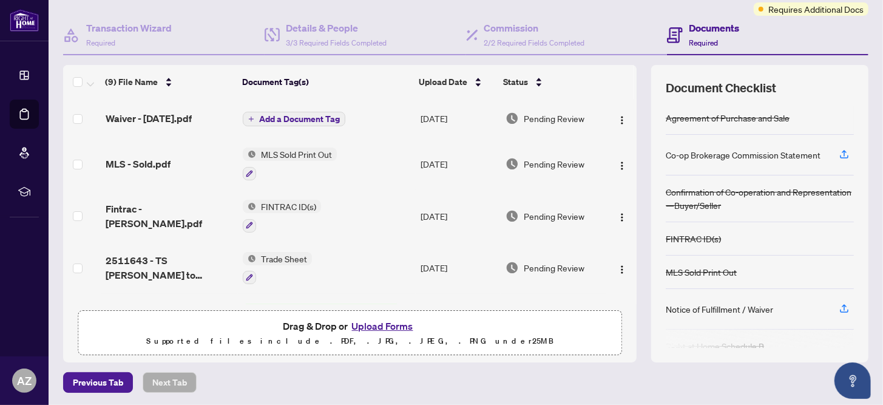
click at [275, 117] on span "Add a Document Tag" at bounding box center [299, 119] width 81 height 8
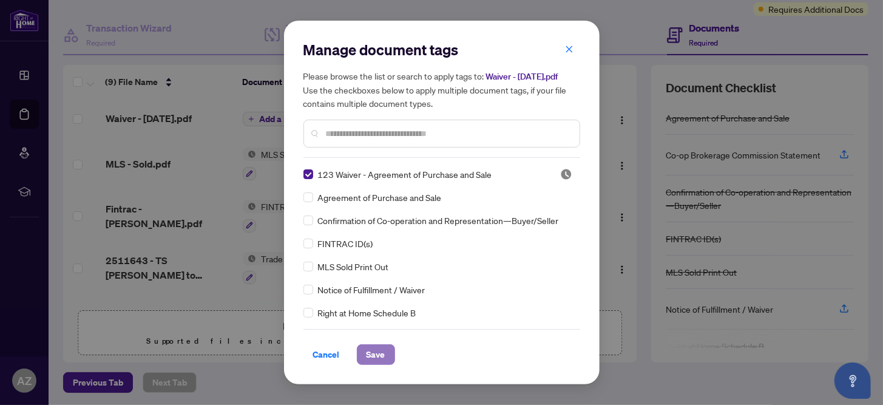
click at [375, 351] on span "Save" at bounding box center [375, 354] width 19 height 19
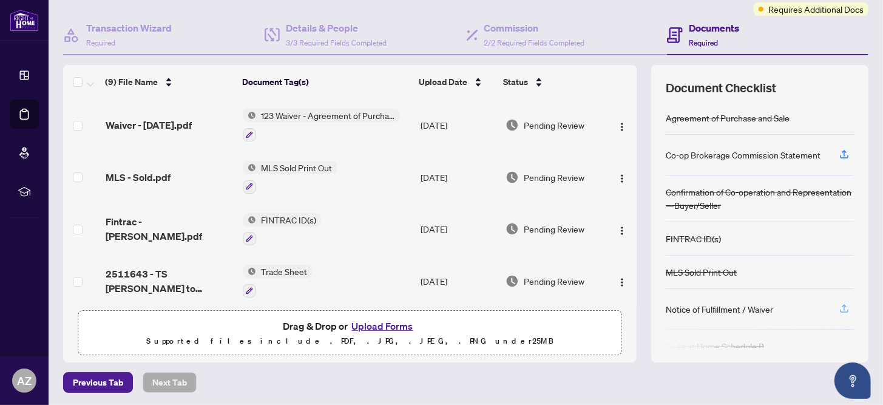
click at [838, 306] on icon "button" at bounding box center [843, 308] width 11 height 11
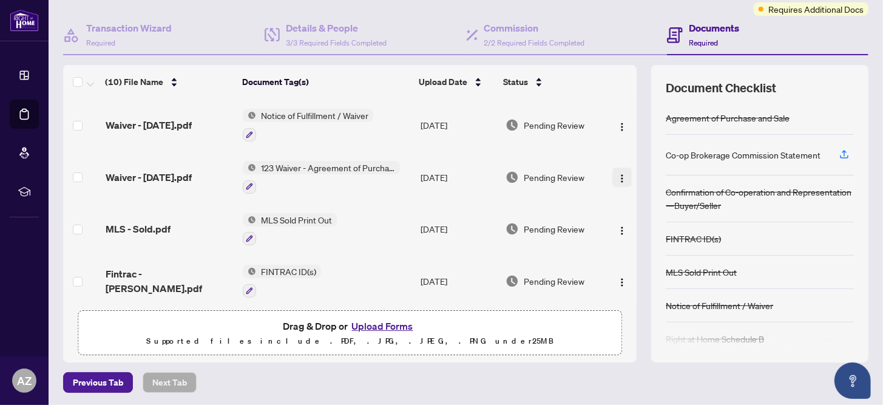
click at [617, 175] on img "button" at bounding box center [622, 179] width 10 height 10
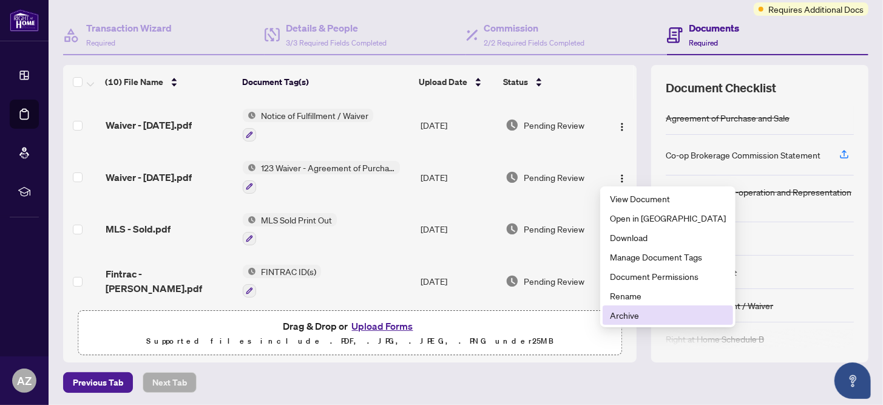
click at [623, 314] on span "Archive" at bounding box center [668, 314] width 116 height 13
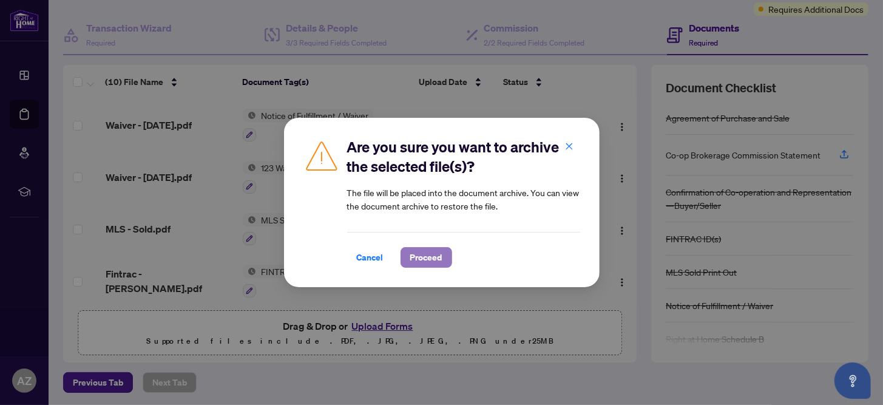
click at [428, 256] on span "Proceed" at bounding box center [426, 257] width 32 height 19
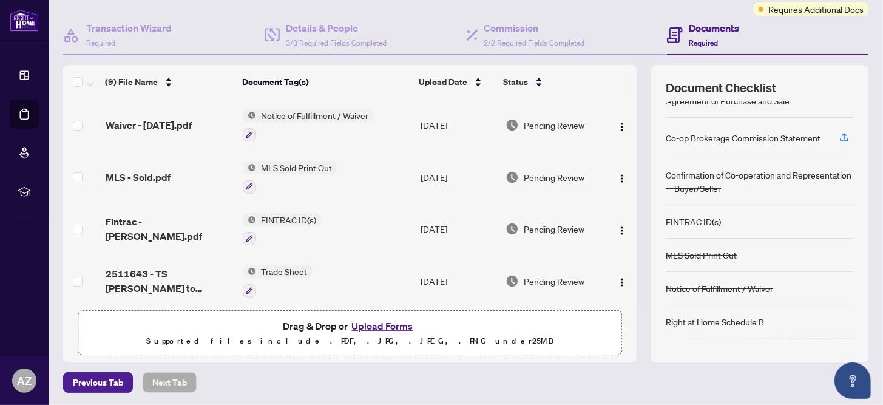
scroll to position [44, 0]
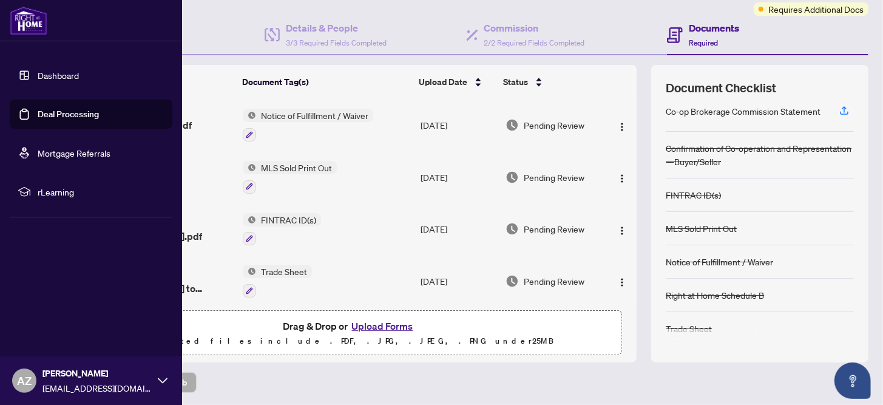
click at [49, 80] on link "Dashboard" at bounding box center [58, 75] width 41 height 11
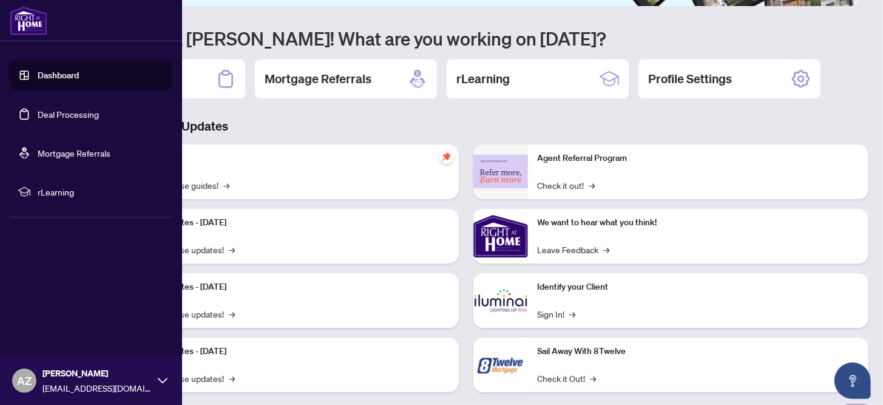
scroll to position [101, 0]
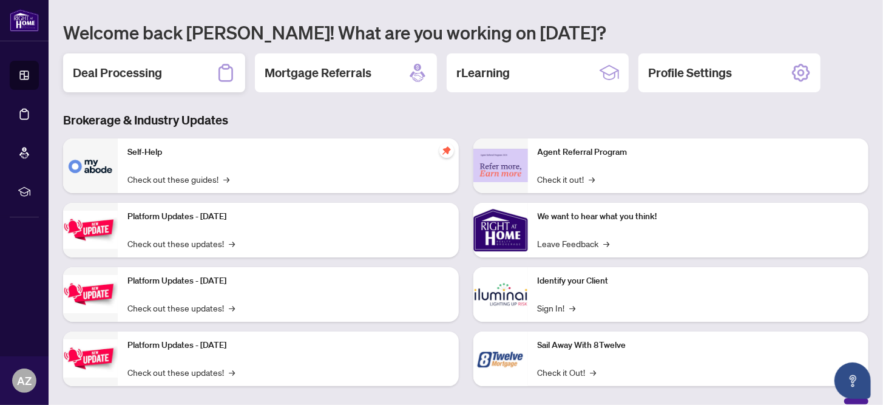
click at [121, 73] on h2 "Deal Processing" at bounding box center [117, 72] width 89 height 17
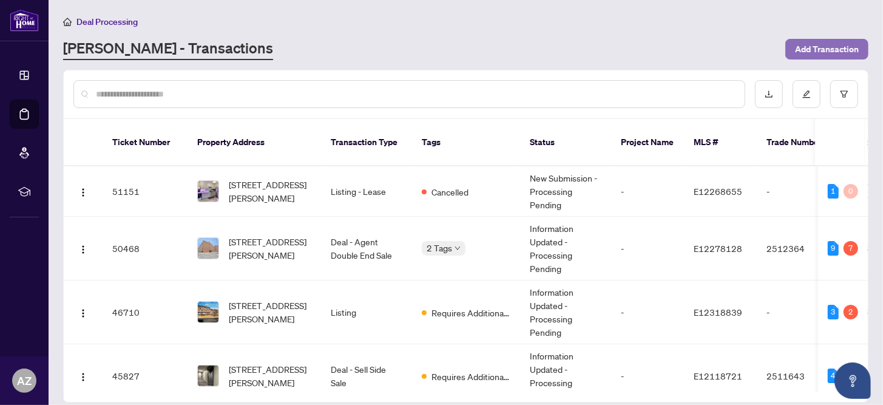
click at [838, 45] on span "Add Transaction" at bounding box center [827, 48] width 64 height 19
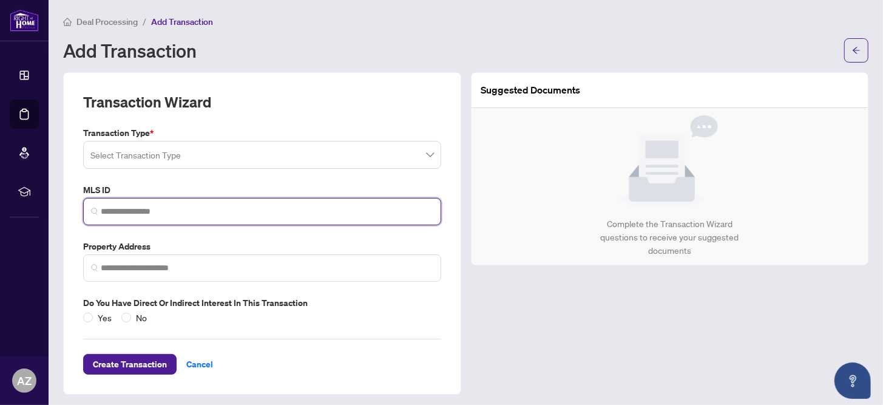
click at [104, 209] on input "search" at bounding box center [267, 211] width 332 height 13
paste input "*********"
click at [423, 156] on span at bounding box center [261, 154] width 343 height 23
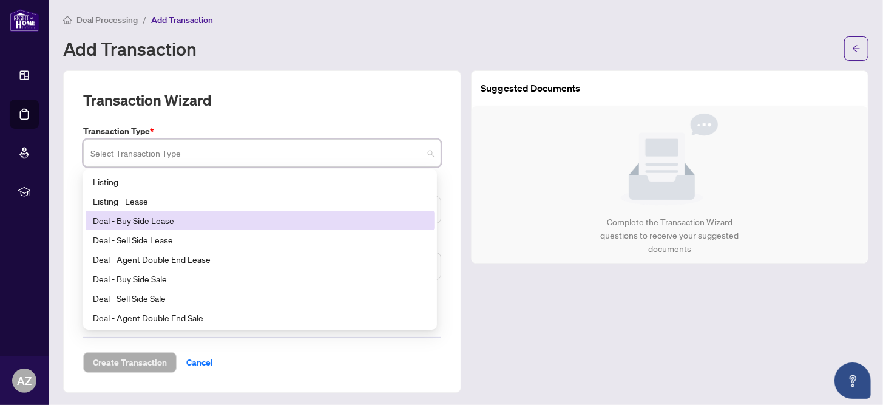
click at [149, 218] on div "Deal - Buy Side Lease" at bounding box center [260, 220] width 334 height 13
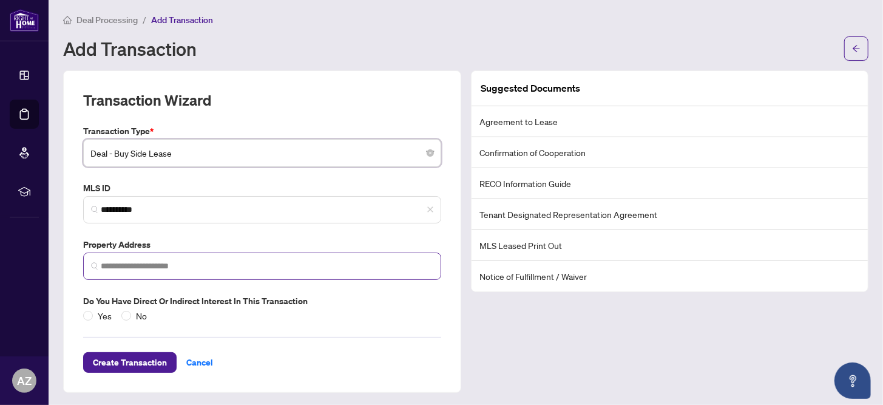
click at [271, 277] on span at bounding box center [262, 265] width 358 height 27
click at [138, 313] on span "No" at bounding box center [141, 315] width 21 height 13
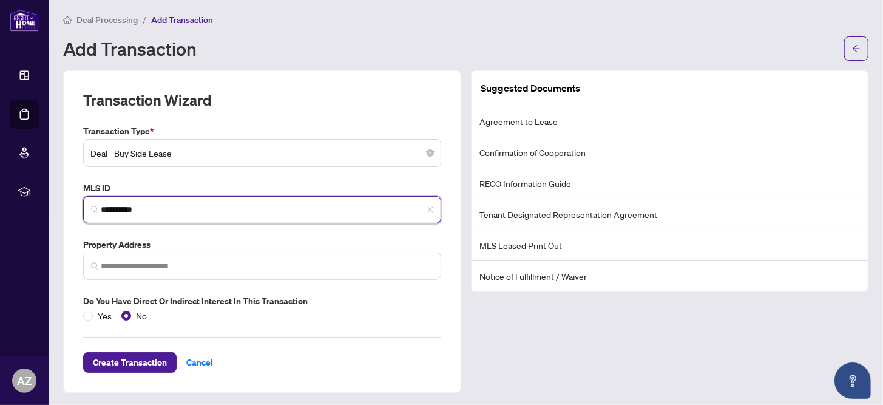
click at [158, 210] on input "*********" at bounding box center [267, 209] width 332 height 13
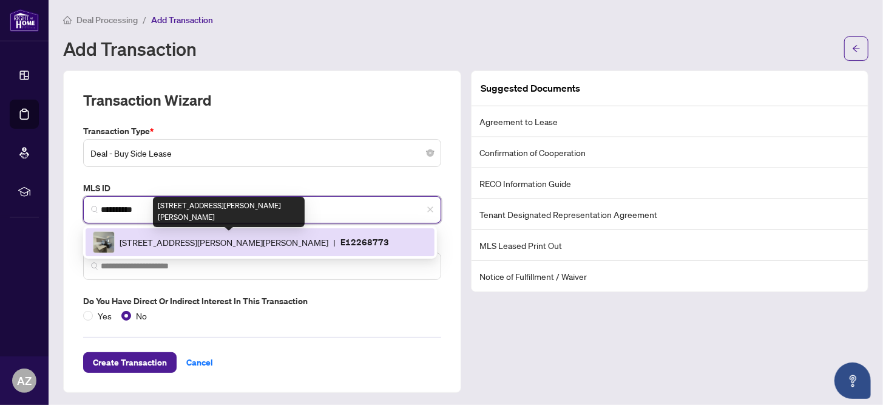
click at [178, 244] on span "1865 Pickering Pkwy, Pickering, Ontario L1V 0H2, Canada" at bounding box center [224, 241] width 209 height 13
type input "*********"
type input "**********"
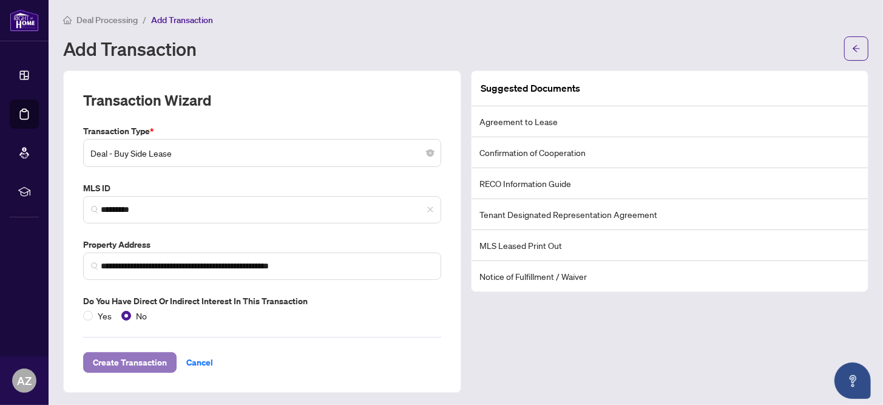
click at [143, 362] on span "Create Transaction" at bounding box center [130, 361] width 74 height 19
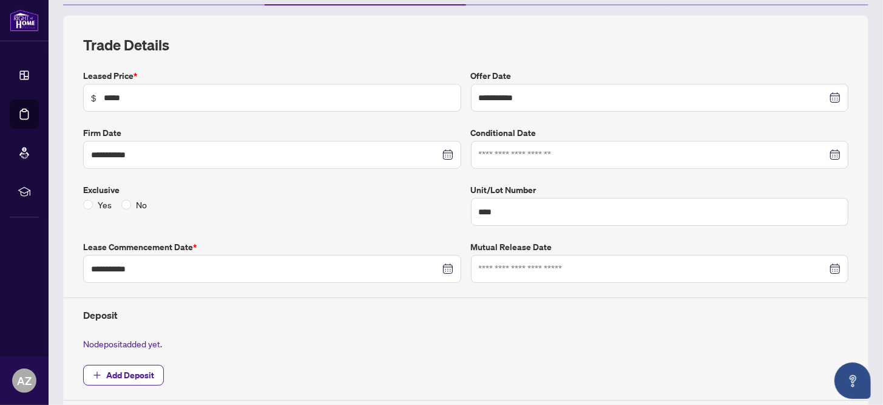
scroll to position [182, 0]
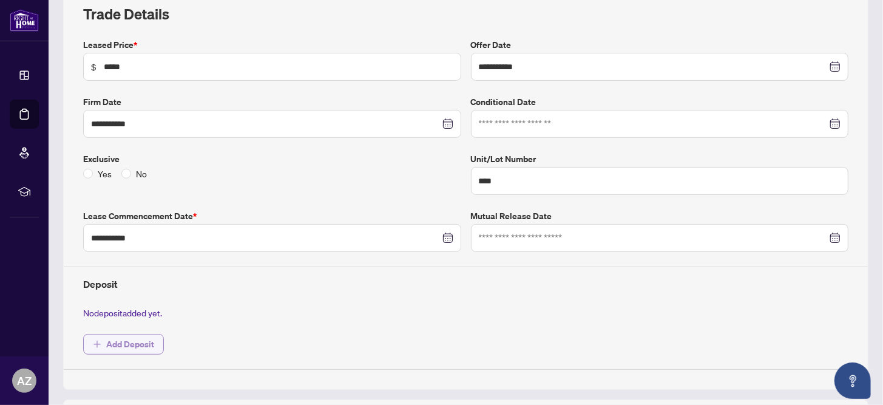
click at [130, 342] on span "Add Deposit" at bounding box center [130, 343] width 48 height 19
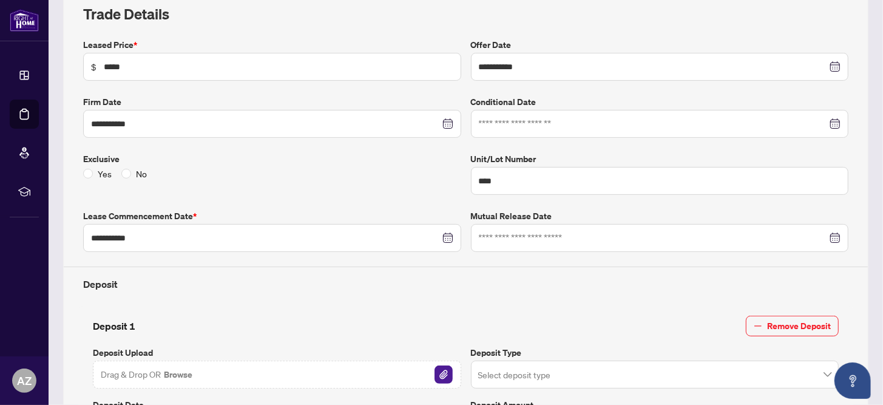
scroll to position [303, 0]
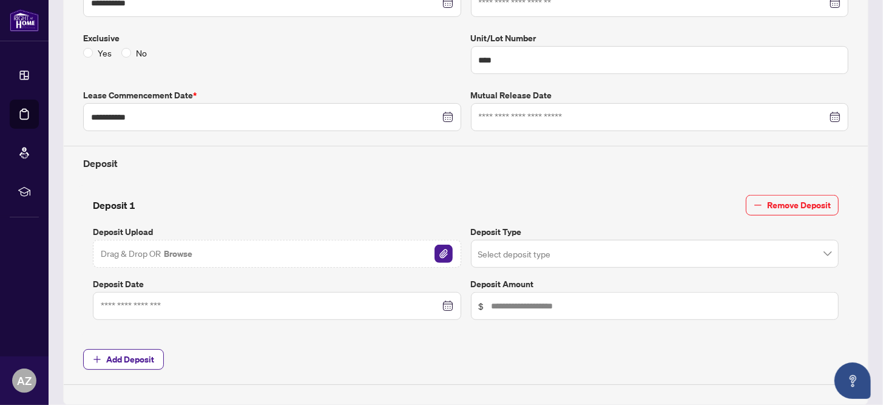
click at [445, 302] on div at bounding box center [277, 305] width 352 height 13
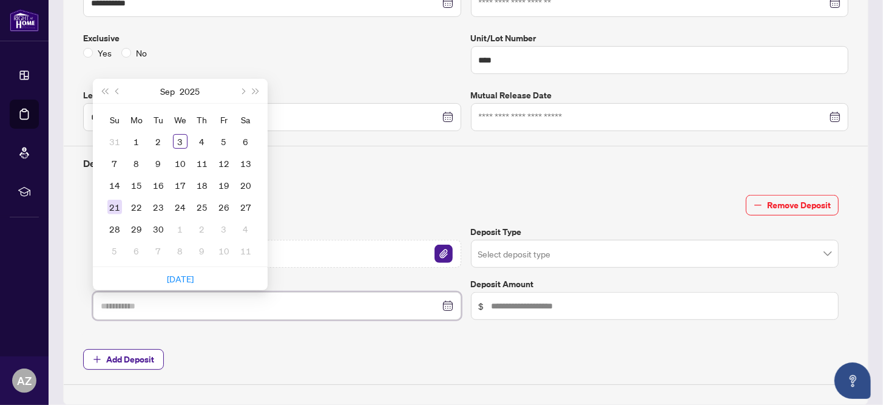
type input "**********"
click at [119, 200] on div "21" at bounding box center [114, 207] width 15 height 15
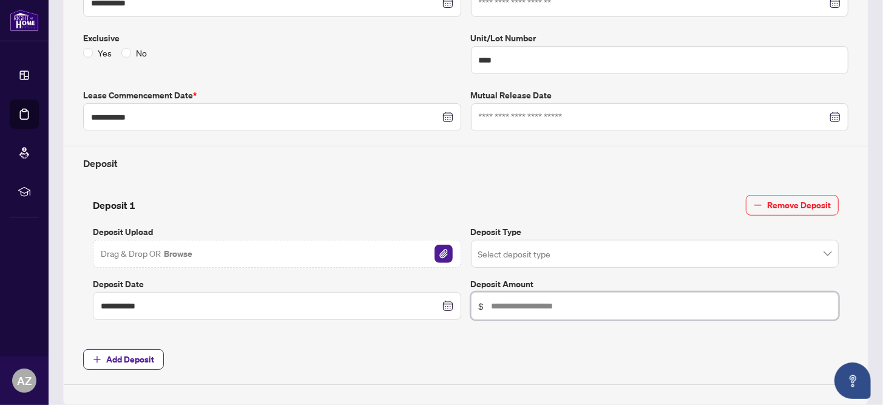
click at [495, 304] on input "text" at bounding box center [661, 305] width 340 height 13
click at [819, 252] on span at bounding box center [655, 253] width 354 height 23
type input "*****"
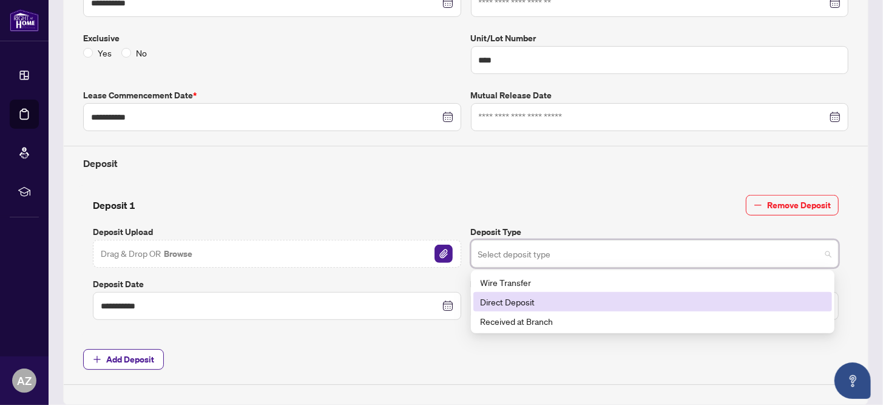
click at [516, 295] on div "Direct Deposit" at bounding box center [652, 301] width 344 height 13
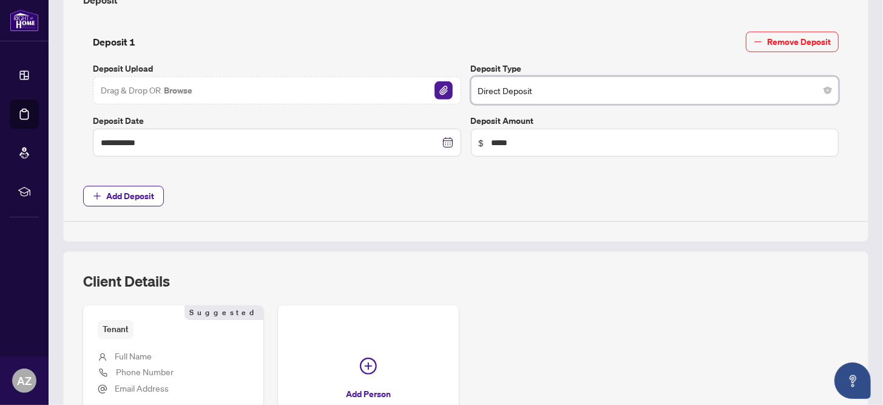
scroll to position [545, 0]
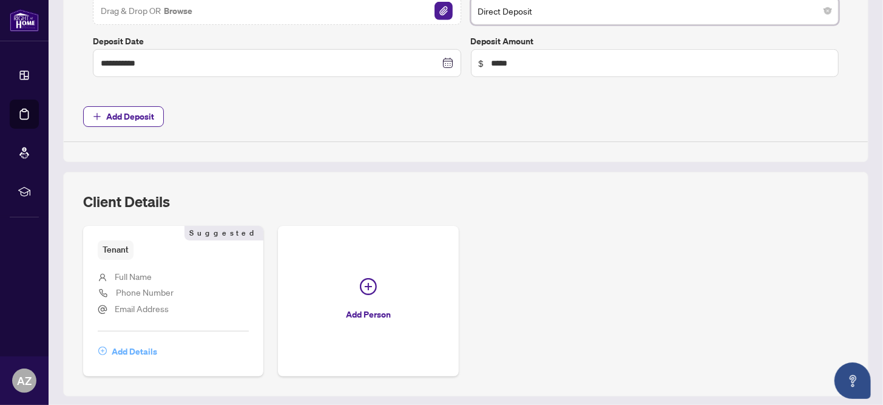
click at [127, 349] on span "Add Details" at bounding box center [134, 351] width 45 height 19
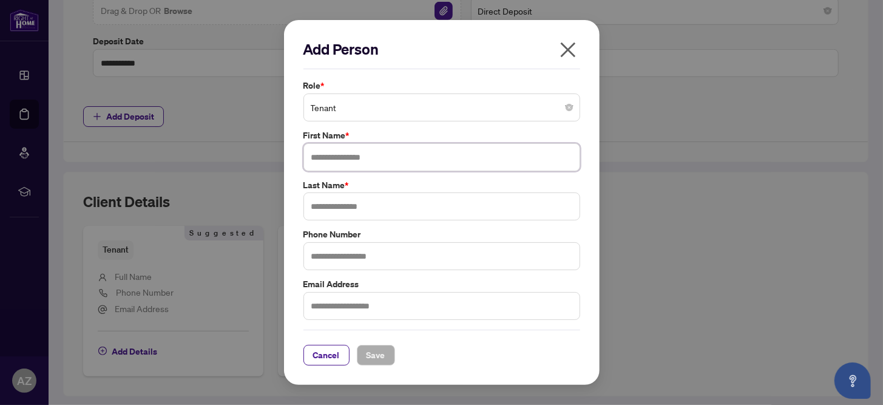
click at [322, 155] on input "text" at bounding box center [441, 157] width 277 height 28
type input "******"
click at [314, 209] on input "text" at bounding box center [441, 206] width 277 height 28
type input "*******"
click at [314, 266] on input "text" at bounding box center [441, 256] width 277 height 28
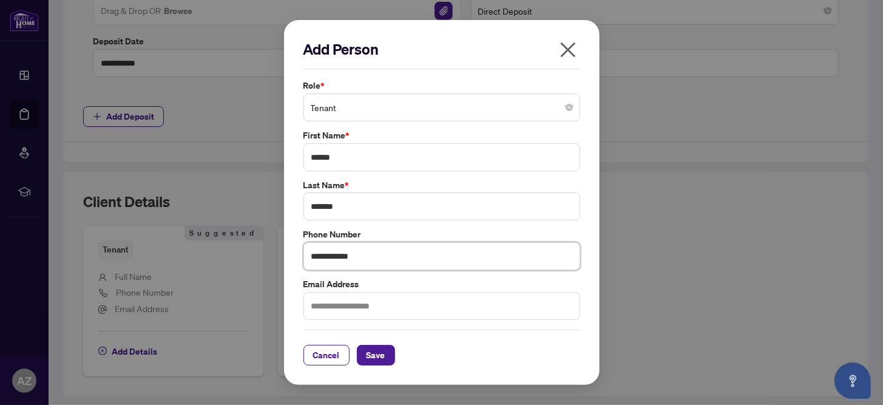
type input "**********"
click at [325, 306] on input "text" at bounding box center [441, 306] width 277 height 28
type input "**********"
click at [373, 355] on span "Save" at bounding box center [375, 354] width 19 height 19
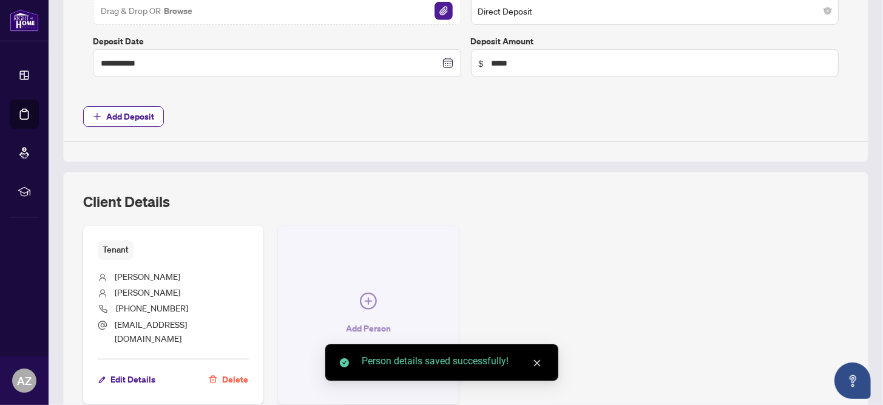
click at [365, 297] on icon "plus-circle" at bounding box center [368, 300] width 7 height 7
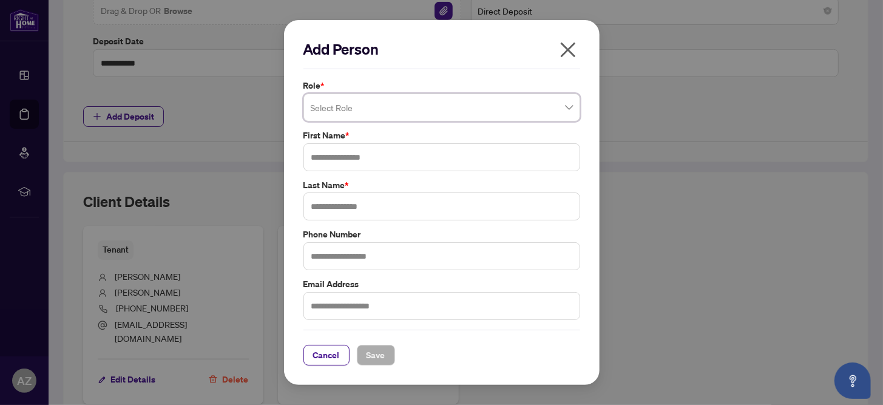
click at [354, 109] on input "search" at bounding box center [436, 109] width 251 height 27
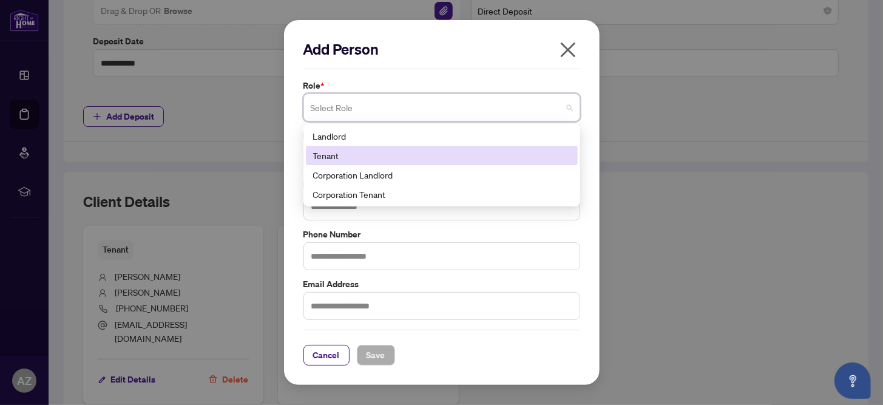
click at [318, 161] on div "Tenant" at bounding box center [441, 155] width 257 height 13
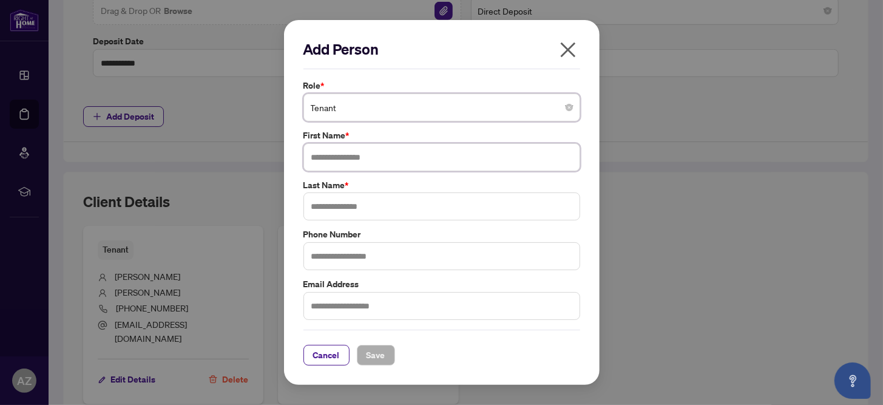
click at [328, 160] on input "text" at bounding box center [441, 157] width 277 height 28
type input "******"
click at [318, 211] on input "text" at bounding box center [441, 206] width 277 height 28
type input "*******"
click at [314, 258] on input "text" at bounding box center [441, 256] width 277 height 28
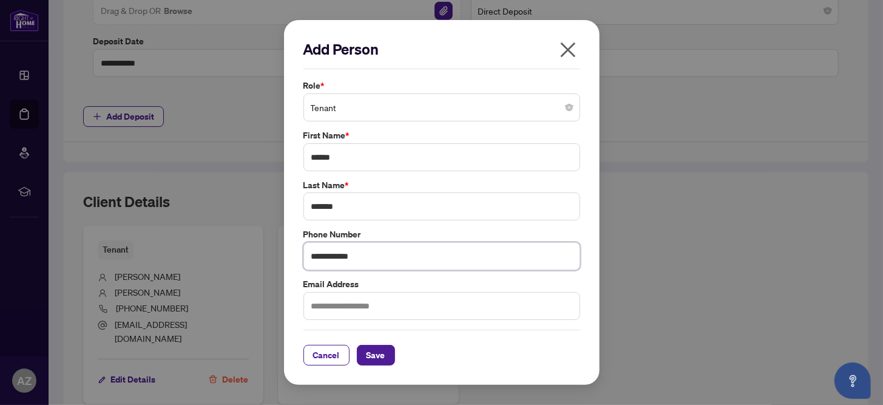
type input "**********"
click at [320, 306] on input "text" at bounding box center [441, 306] width 277 height 28
type input "**********"
click at [379, 356] on span "Save" at bounding box center [375, 354] width 19 height 19
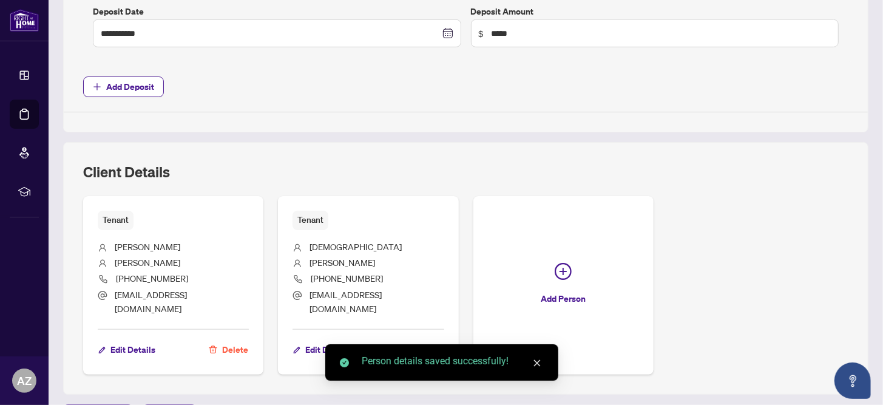
scroll to position [591, 0]
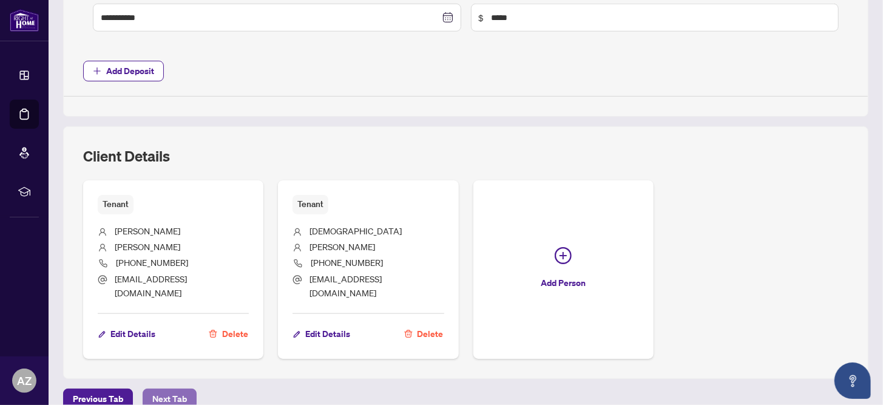
click at [169, 389] on span "Next Tab" at bounding box center [169, 398] width 35 height 19
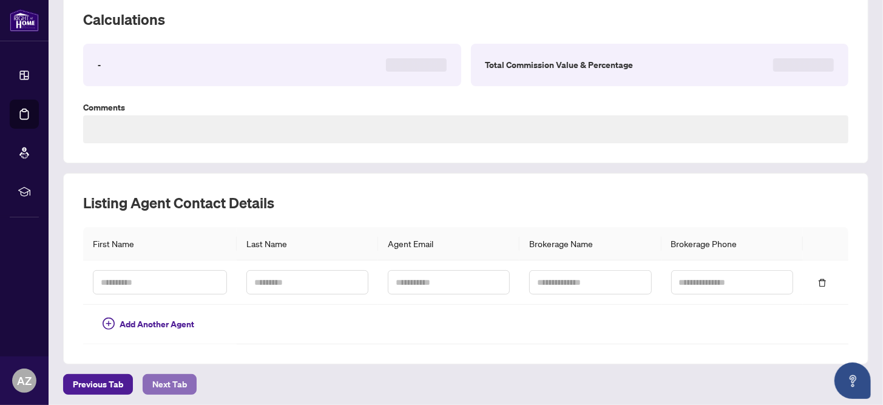
type textarea "**********"
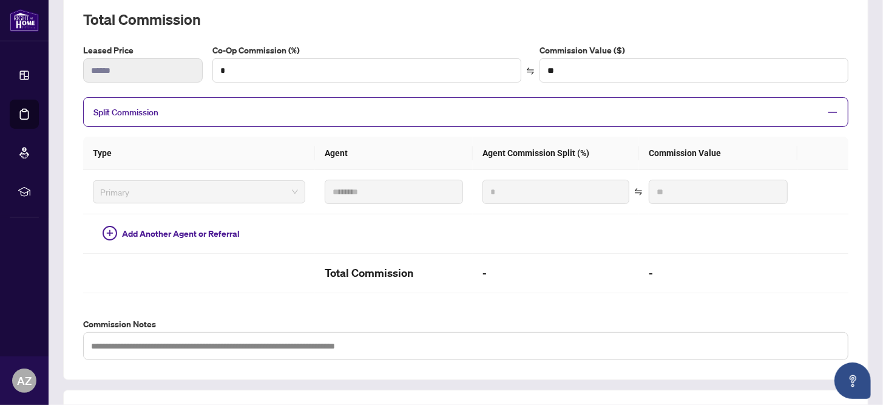
scroll to position [391, 0]
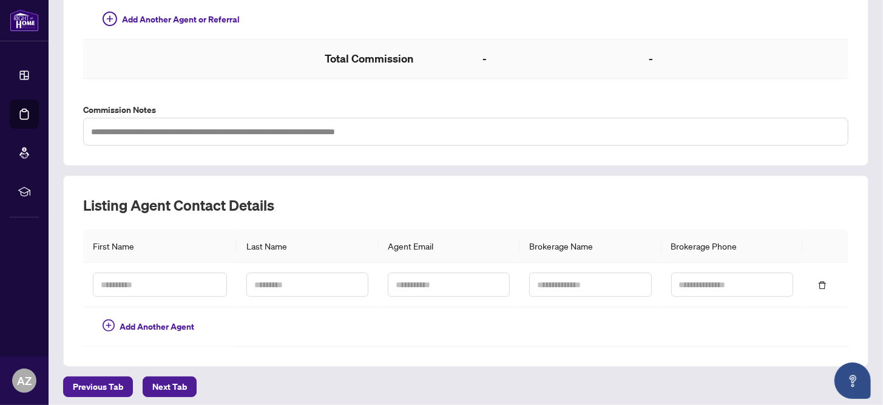
click at [482, 57] on h2 "-" at bounding box center [555, 58] width 147 height 19
click at [489, 52] on h2 "-" at bounding box center [555, 58] width 147 height 19
click at [383, 58] on h2 "Total Commission" at bounding box center [394, 58] width 139 height 19
click at [483, 51] on h2 "-" at bounding box center [555, 58] width 147 height 19
click at [125, 280] on input "text" at bounding box center [160, 284] width 134 height 24
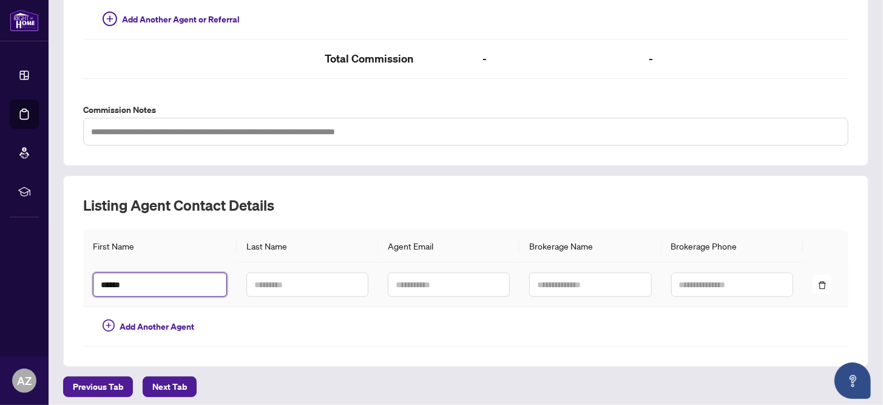
type input "******"
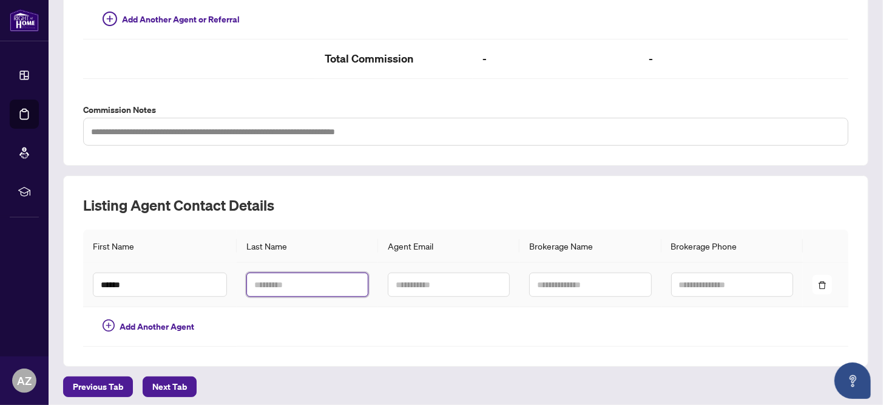
drag, startPoint x: 260, startPoint y: 286, endPoint x: 262, endPoint y: 293, distance: 7.1
click at [260, 291] on input "text" at bounding box center [307, 284] width 122 height 24
type input "****"
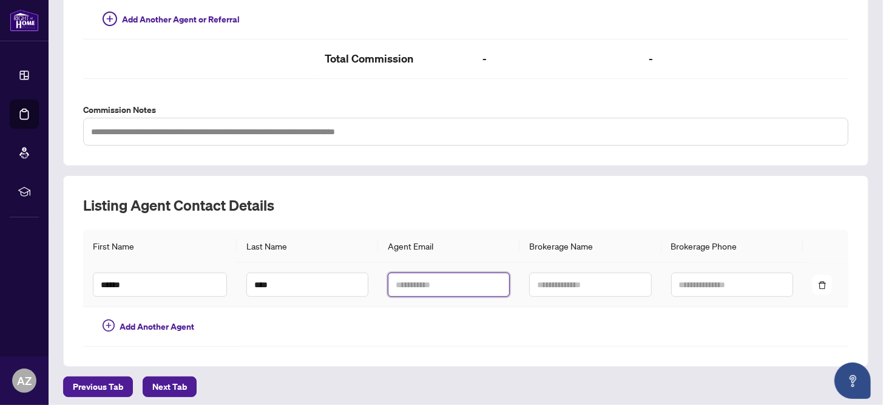
click at [389, 285] on input "text" at bounding box center [449, 284] width 122 height 24
type input "**********"
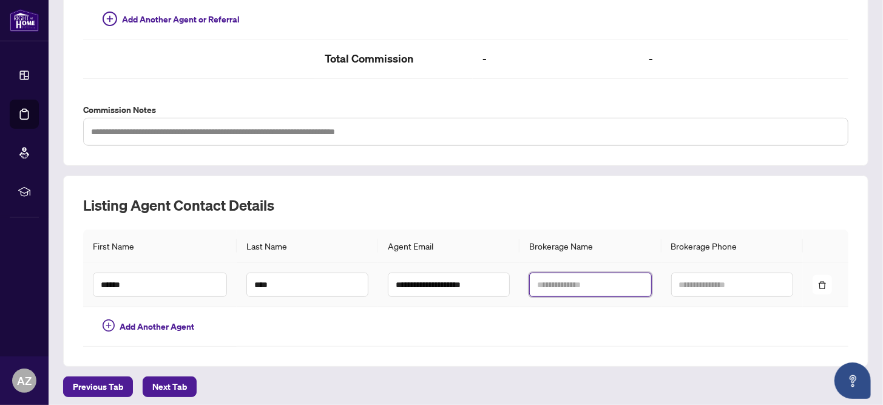
click at [539, 278] on input "text" at bounding box center [590, 284] width 122 height 24
type input "**********"
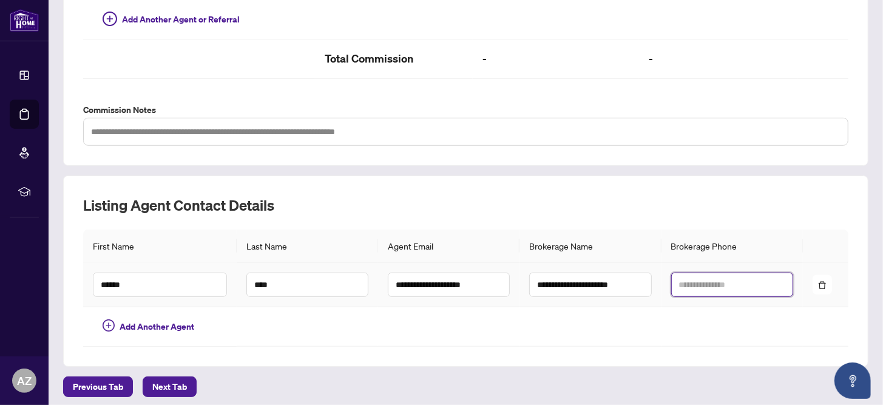
click at [673, 282] on input "text" at bounding box center [732, 284] width 122 height 24
paste input "**********"
type input "**********"
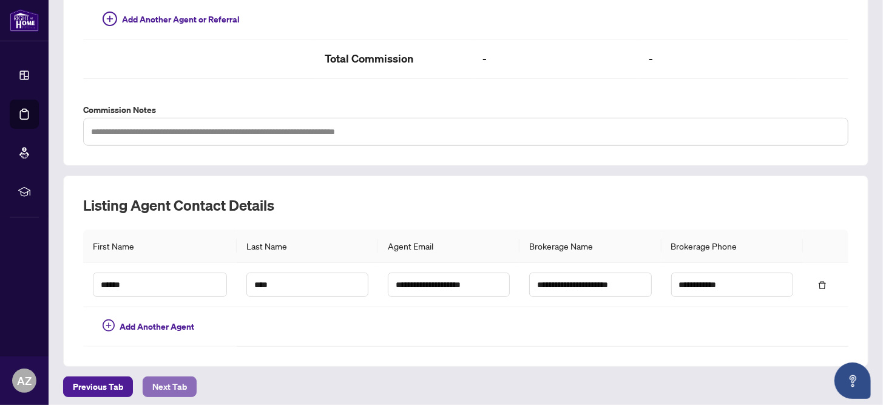
click at [165, 383] on span "Next Tab" at bounding box center [169, 386] width 35 height 19
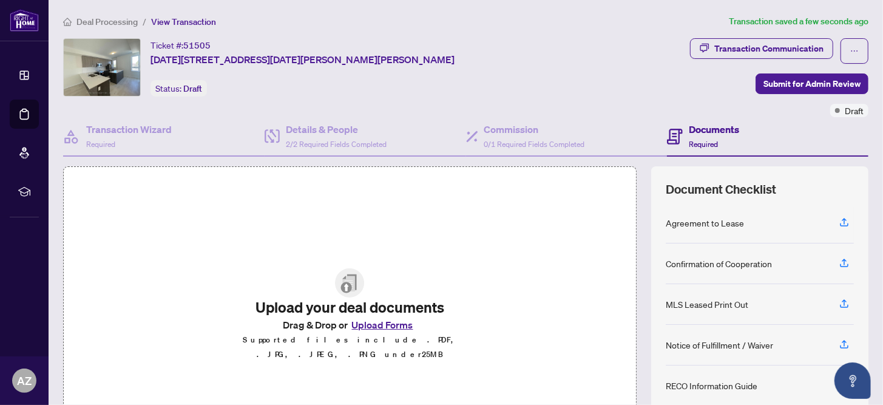
click at [379, 330] on button "Upload Forms" at bounding box center [382, 325] width 69 height 16
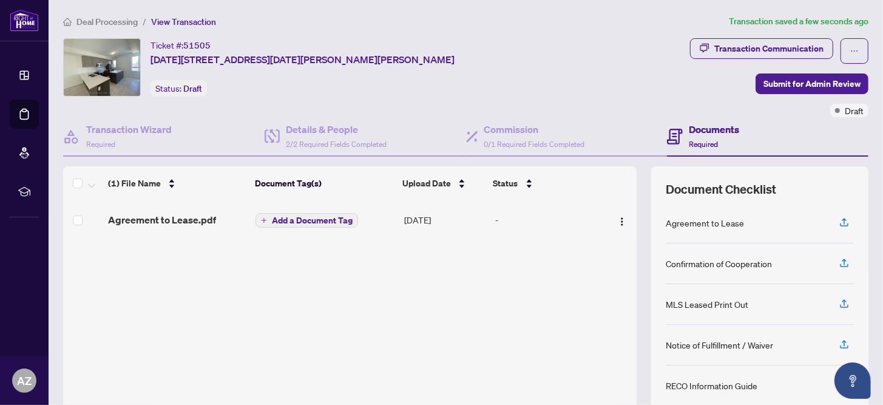
click at [315, 219] on span "Add a Document Tag" at bounding box center [312, 220] width 81 height 8
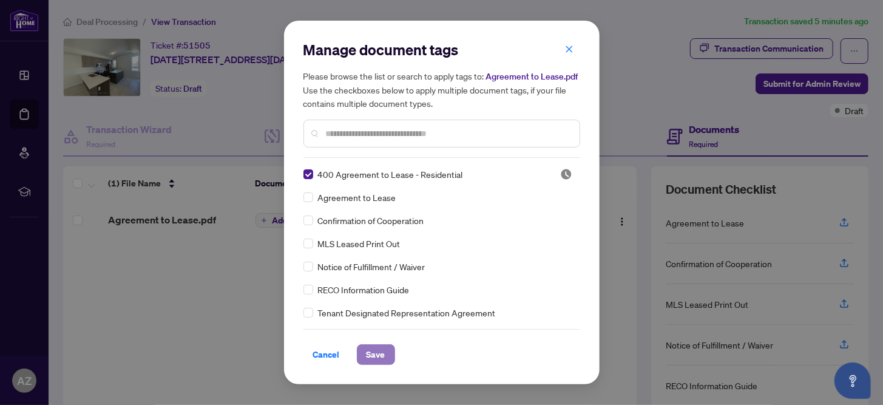
click at [379, 351] on span "Save" at bounding box center [375, 354] width 19 height 19
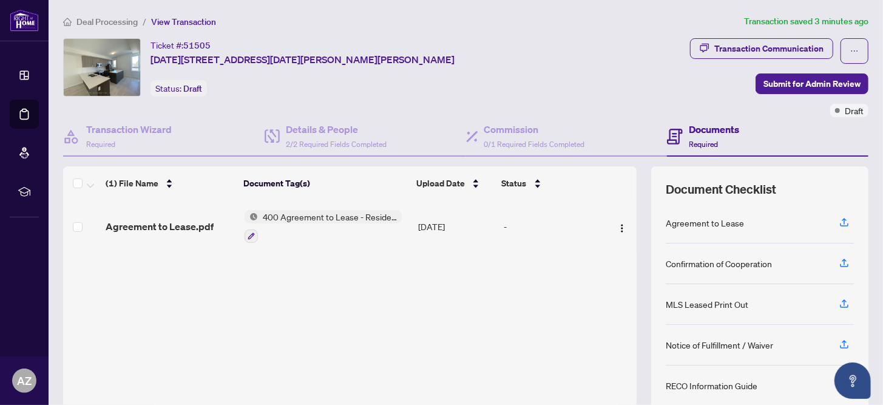
scroll to position [101, 0]
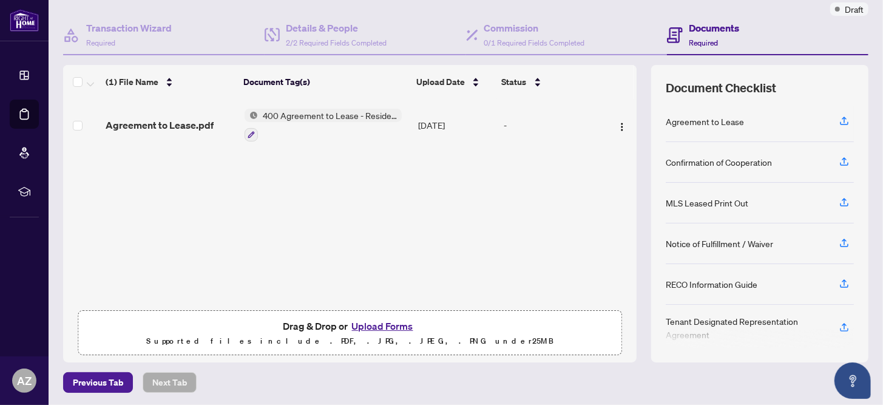
click at [377, 324] on button "Upload Forms" at bounding box center [382, 326] width 69 height 16
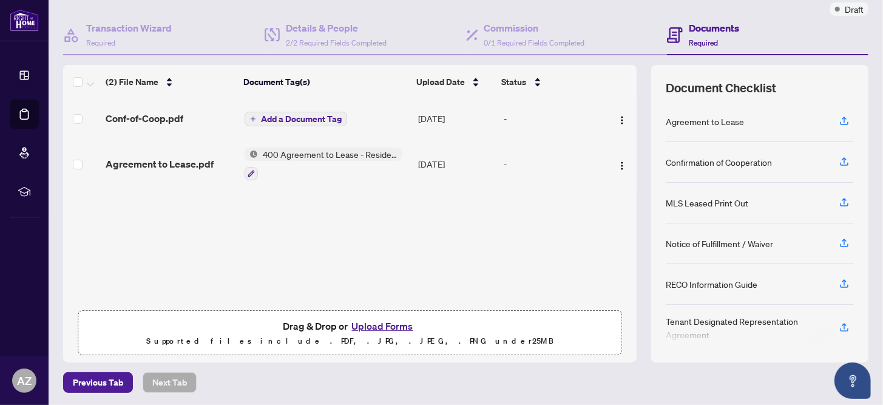
click at [292, 118] on span "Add a Document Tag" at bounding box center [301, 119] width 81 height 8
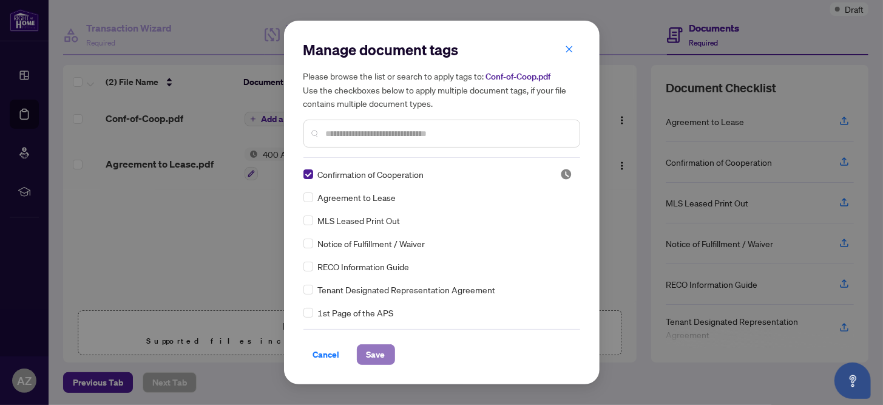
click at [375, 355] on span "Save" at bounding box center [375, 354] width 19 height 19
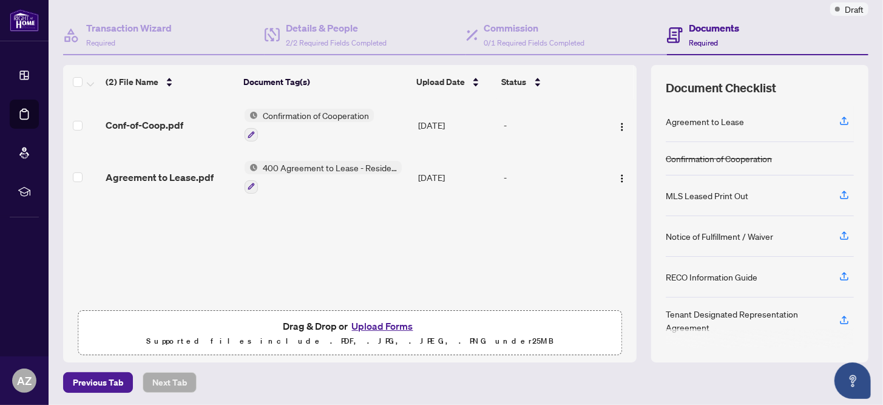
click at [377, 325] on button "Upload Forms" at bounding box center [382, 326] width 69 height 16
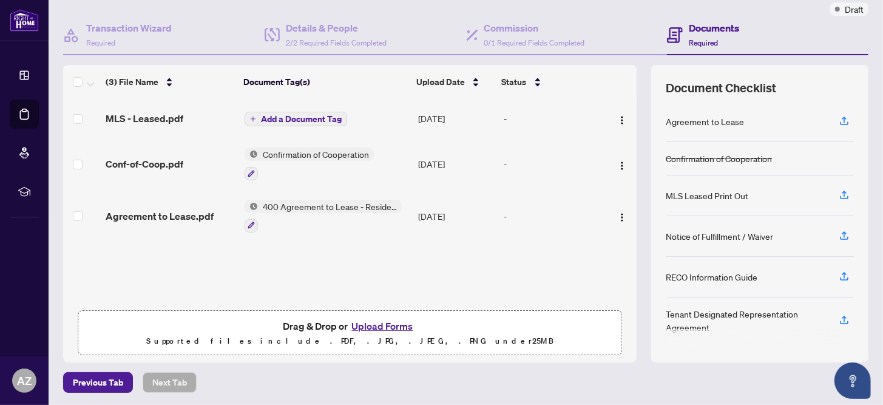
click at [294, 115] on span "Add a Document Tag" at bounding box center [301, 119] width 81 height 8
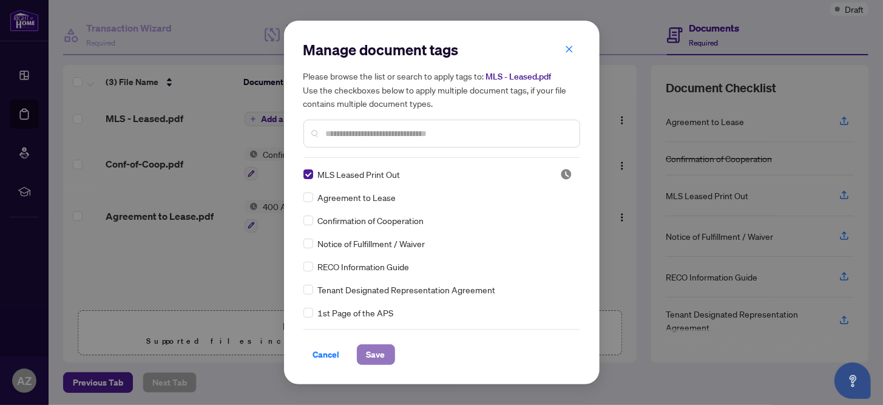
click at [379, 353] on span "Save" at bounding box center [375, 354] width 19 height 19
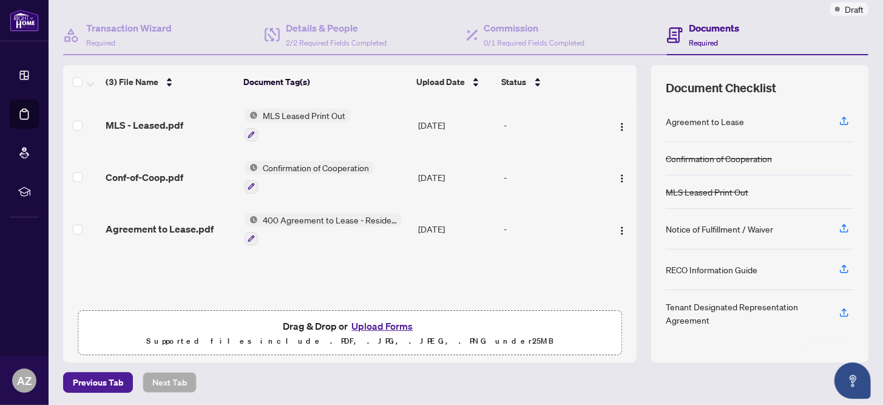
click at [386, 323] on button "Upload Forms" at bounding box center [382, 326] width 69 height 16
click at [181, 226] on span "Agreement to Lease.pdf" at bounding box center [160, 228] width 108 height 15
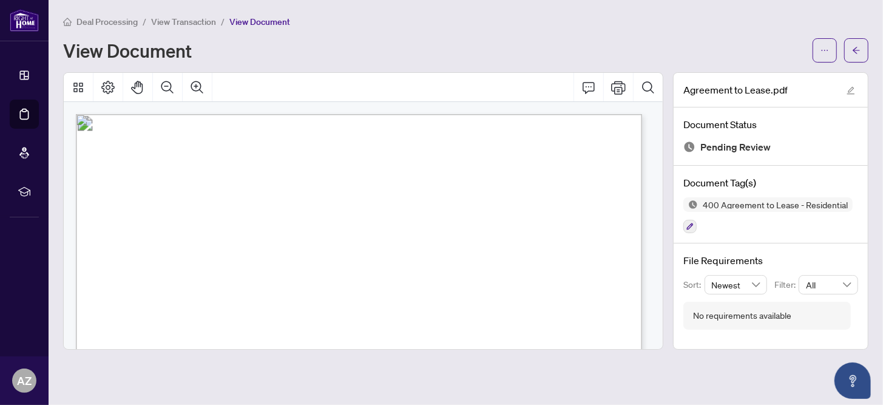
click at [186, 21] on span "View Transaction" at bounding box center [183, 21] width 65 height 11
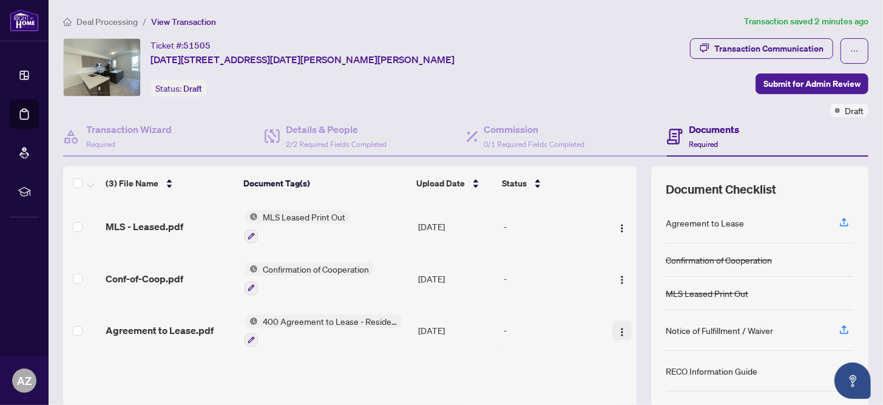
click at [617, 328] on img "button" at bounding box center [622, 332] width 10 height 10
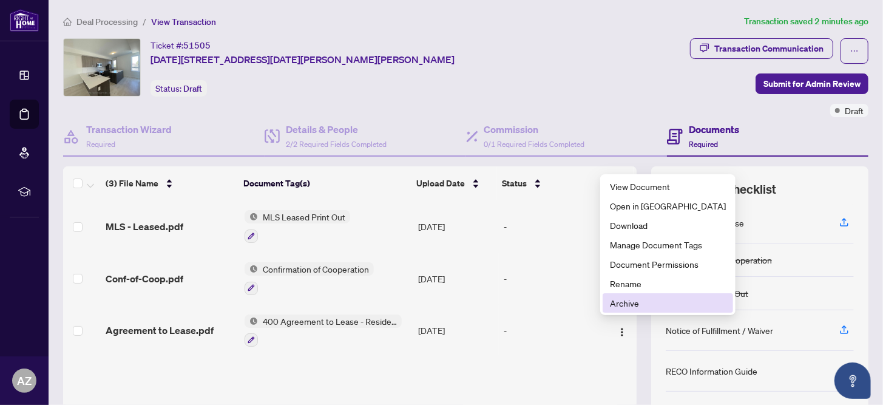
click at [624, 305] on span "Archive" at bounding box center [668, 302] width 116 height 13
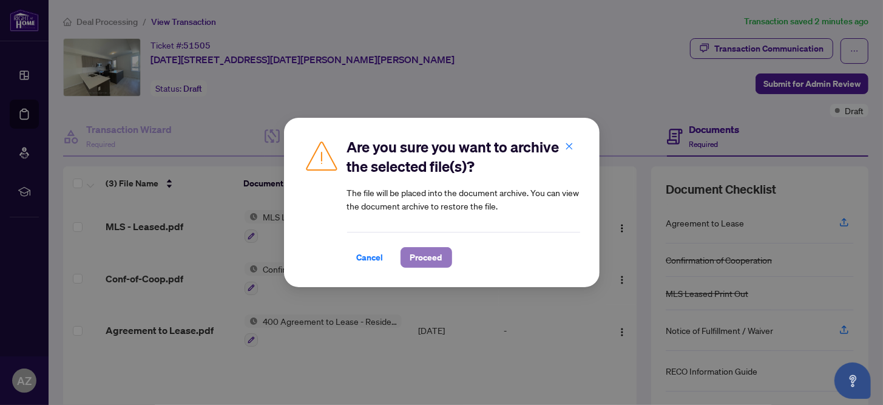
click at [416, 256] on span "Proceed" at bounding box center [426, 257] width 32 height 19
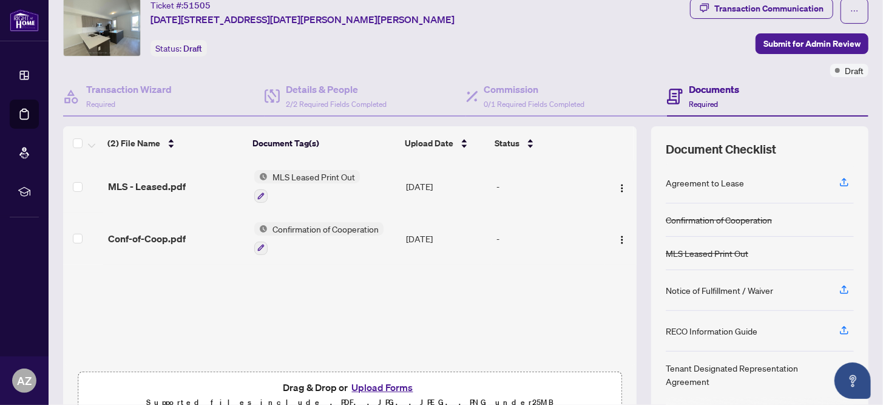
scroll to position [60, 0]
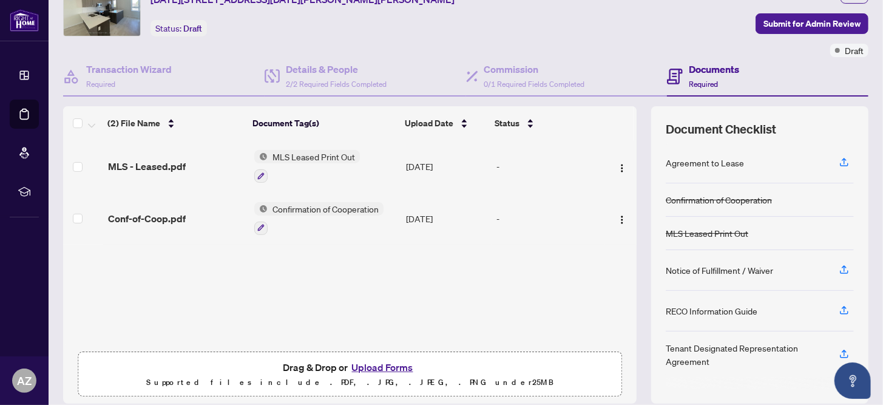
click at [383, 362] on button "Upload Forms" at bounding box center [382, 367] width 69 height 16
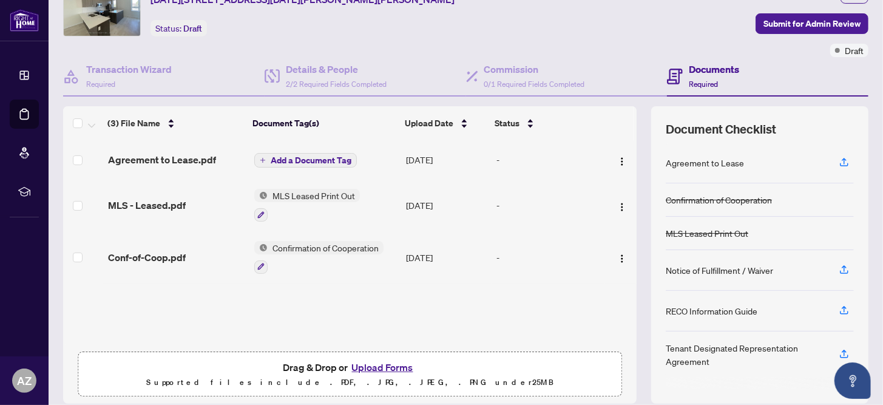
click at [294, 156] on span "Add a Document Tag" at bounding box center [311, 160] width 81 height 8
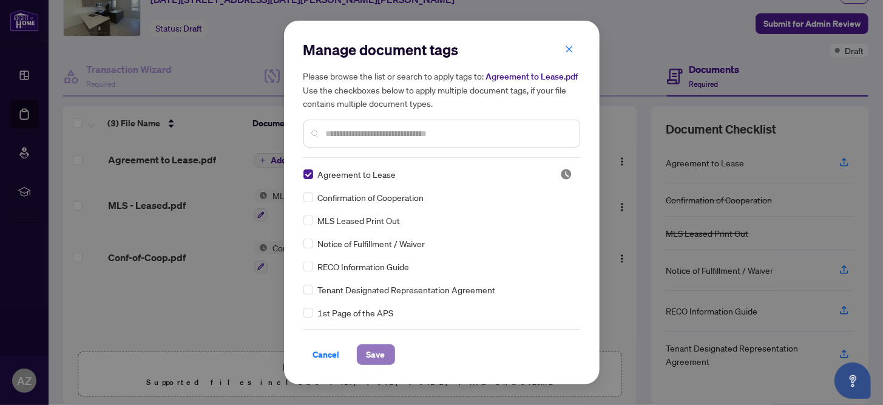
click at [374, 353] on span "Save" at bounding box center [375, 354] width 19 height 19
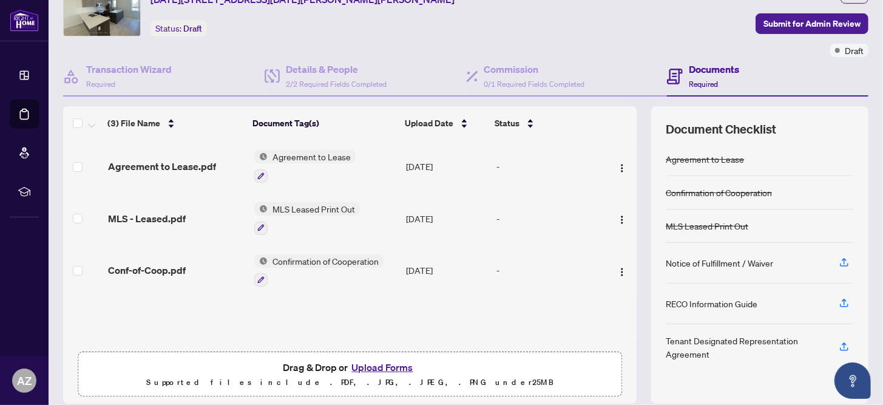
scroll to position [101, 0]
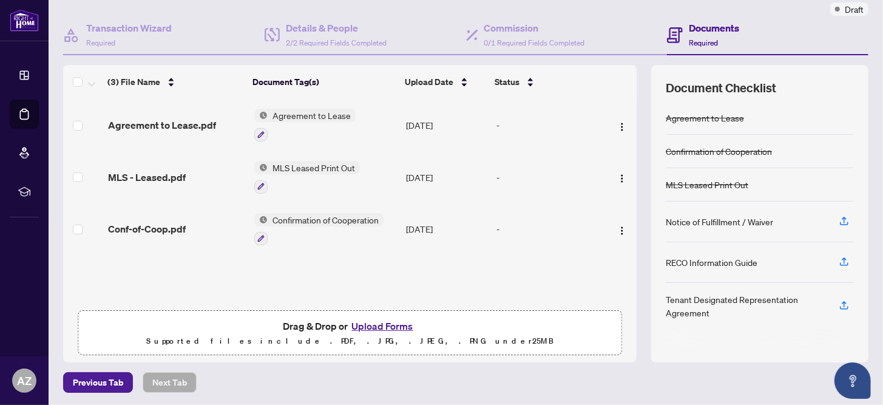
click at [381, 321] on button "Upload Forms" at bounding box center [382, 326] width 69 height 16
click at [311, 114] on span "Agreement to Lease" at bounding box center [312, 115] width 88 height 13
click at [298, 173] on span "Agreement to Lease" at bounding box center [290, 173] width 88 height 13
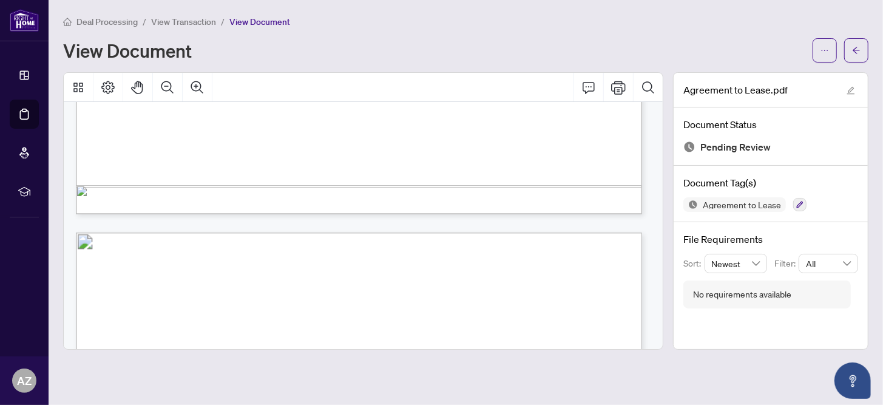
scroll to position [728, 0]
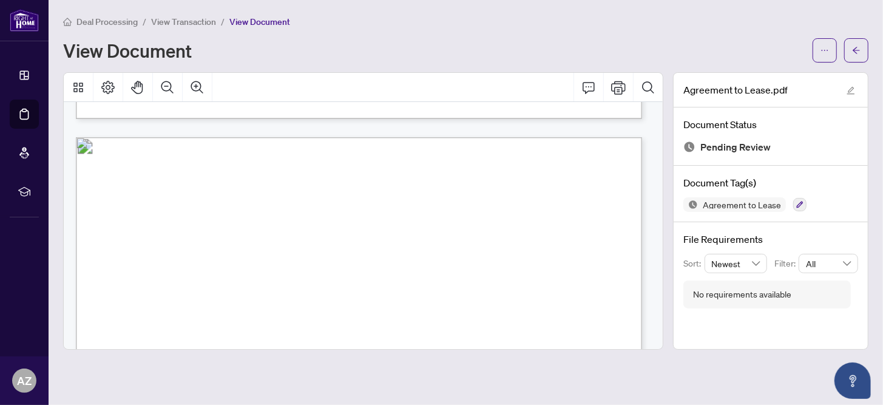
click at [678, 38] on div "View Document" at bounding box center [465, 50] width 805 height 24
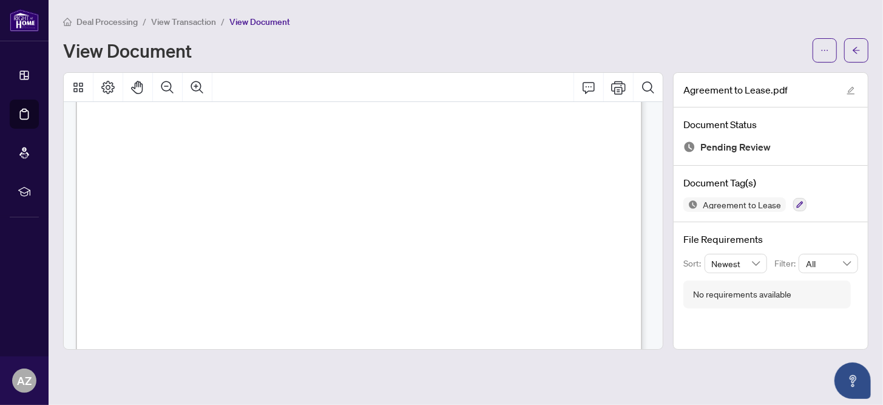
scroll to position [545, 0]
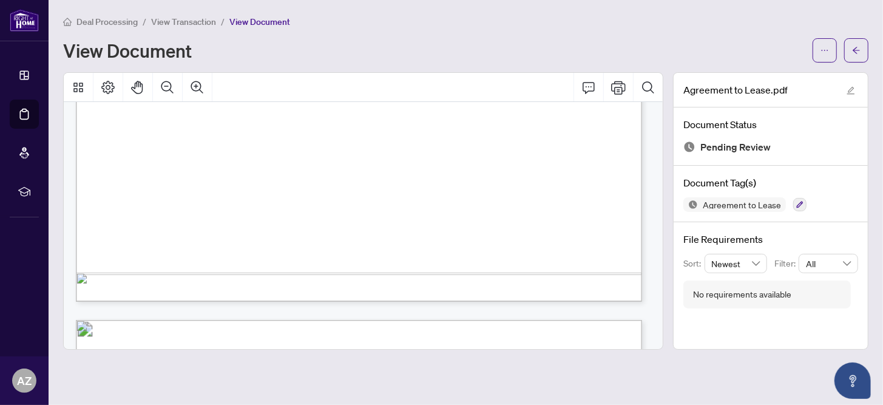
click at [189, 25] on span "View Transaction" at bounding box center [183, 21] width 65 height 11
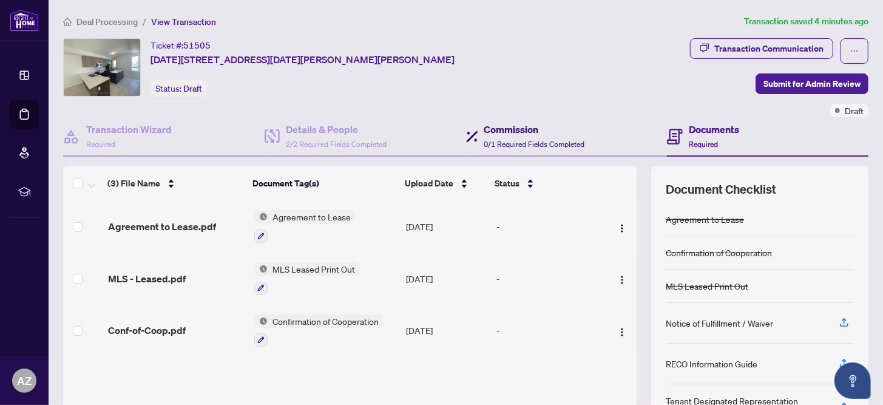
click at [507, 133] on h4 "Commission" at bounding box center [534, 129] width 101 height 15
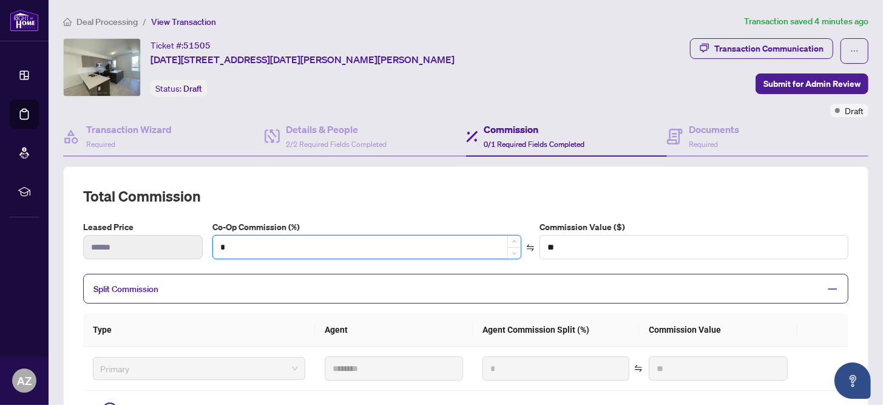
click at [218, 244] on input "*" at bounding box center [367, 246] width 308 height 23
type input "*"
type input "******"
type input "**"
type input "******"
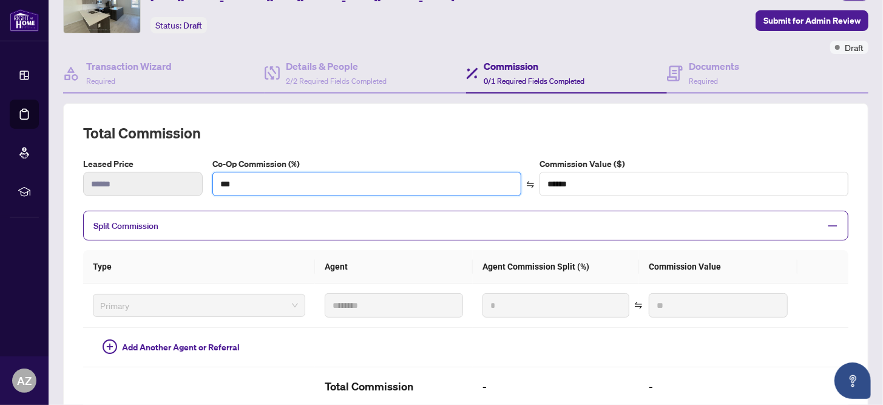
scroll to position [121, 0]
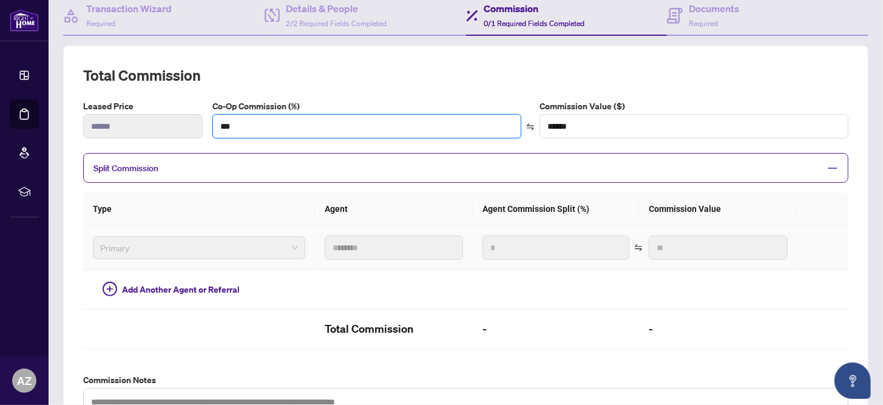
click at [241, 253] on div "Primary" at bounding box center [199, 247] width 212 height 23
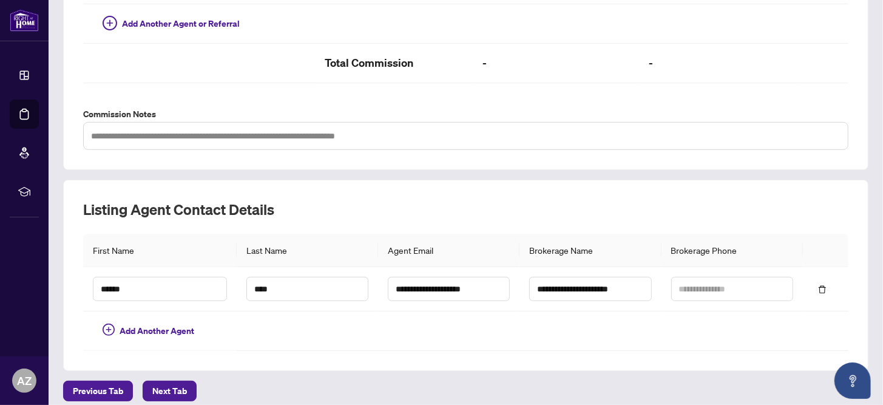
scroll to position [391, 0]
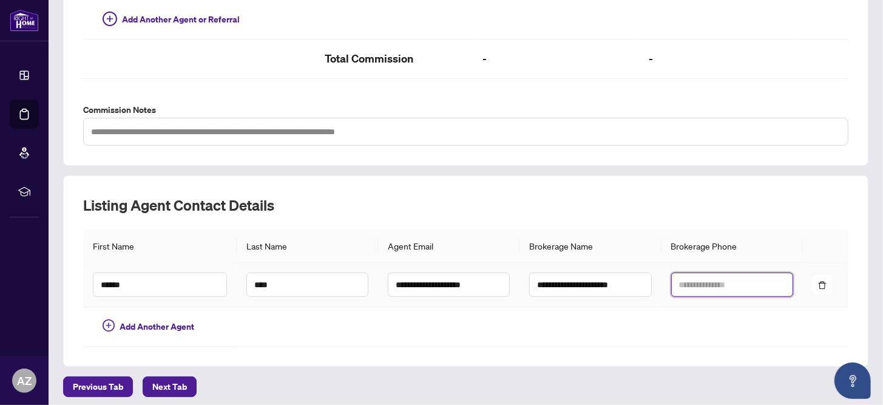
type input "**"
click at [672, 285] on input "text" at bounding box center [732, 284] width 122 height 24
type input "***"
type input "******"
click at [818, 283] on icon "delete" at bounding box center [821, 285] width 7 height 8
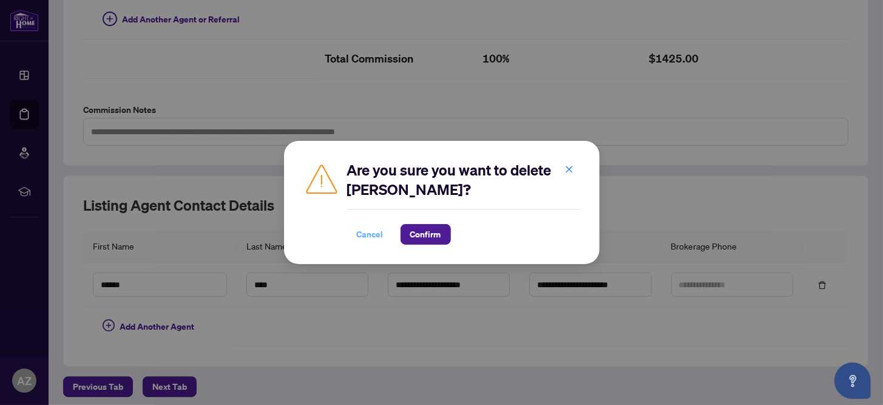
click at [365, 236] on span "Cancel" at bounding box center [370, 233] width 27 height 19
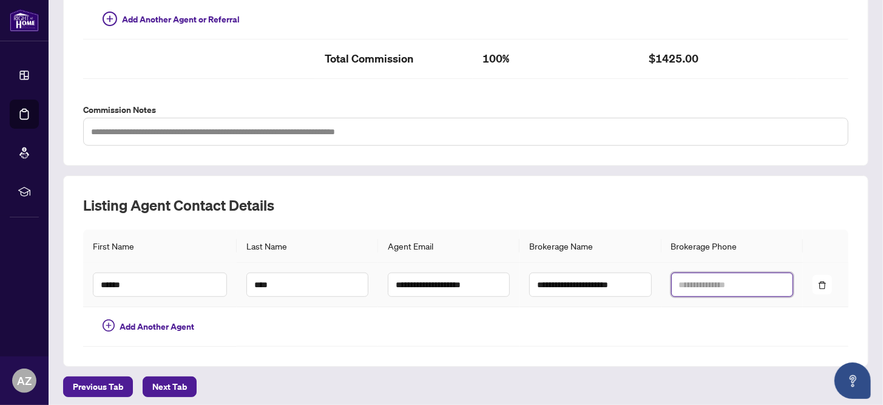
click at [680, 280] on input "text" at bounding box center [732, 284] width 122 height 24
paste input "**********"
type input "**********"
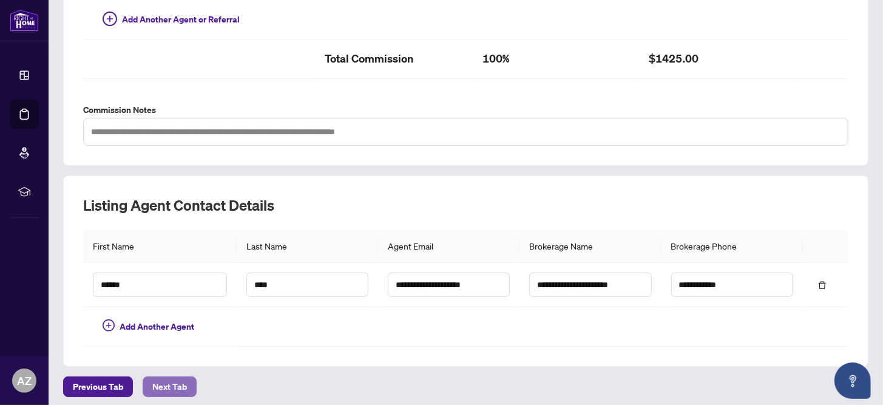
click at [167, 382] on span "Next Tab" at bounding box center [169, 386] width 35 height 19
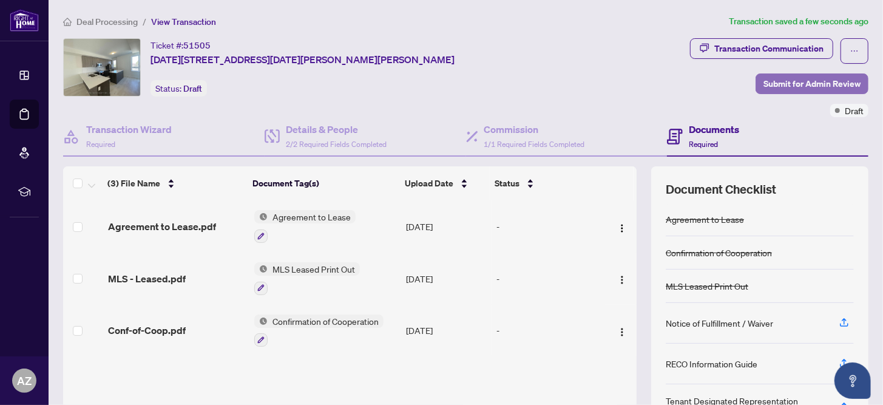
click at [790, 82] on span "Submit for Admin Review" at bounding box center [811, 83] width 97 height 19
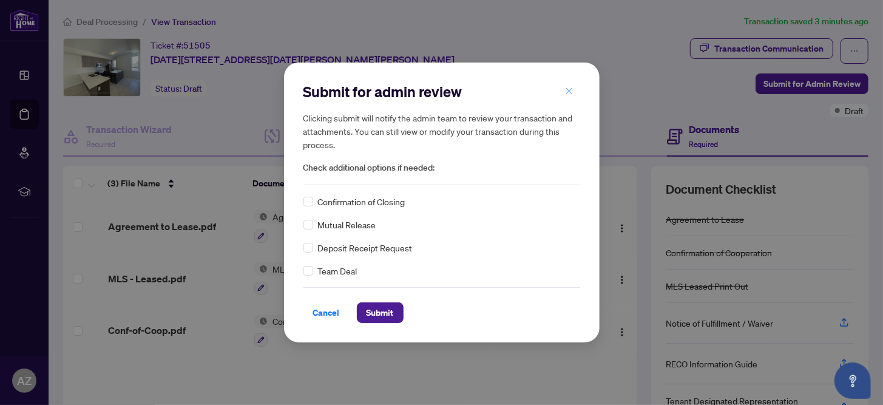
click at [570, 88] on icon "close" at bounding box center [569, 91] width 8 height 8
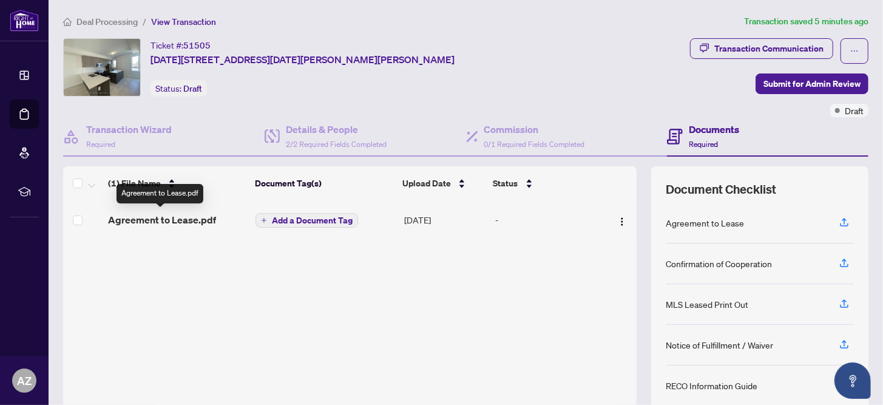
click at [194, 221] on span "Agreement to Lease.pdf" at bounding box center [162, 219] width 108 height 15
